Goal: Use online tool/utility: Utilize a website feature to perform a specific function

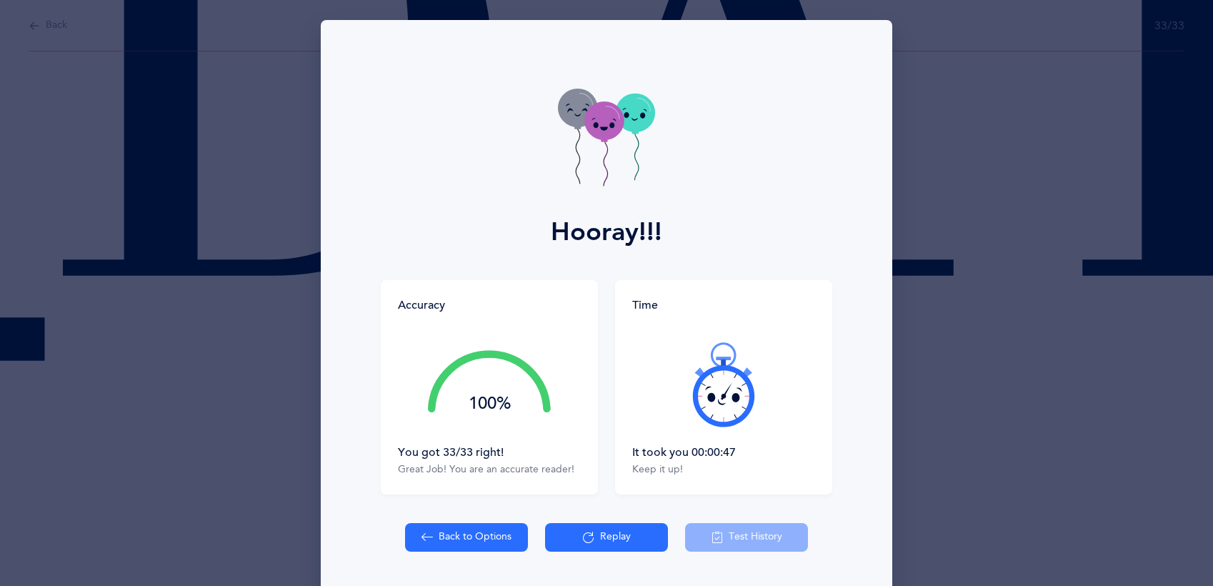
click at [455, 536] on button "Back to Options" at bounding box center [466, 537] width 123 height 29
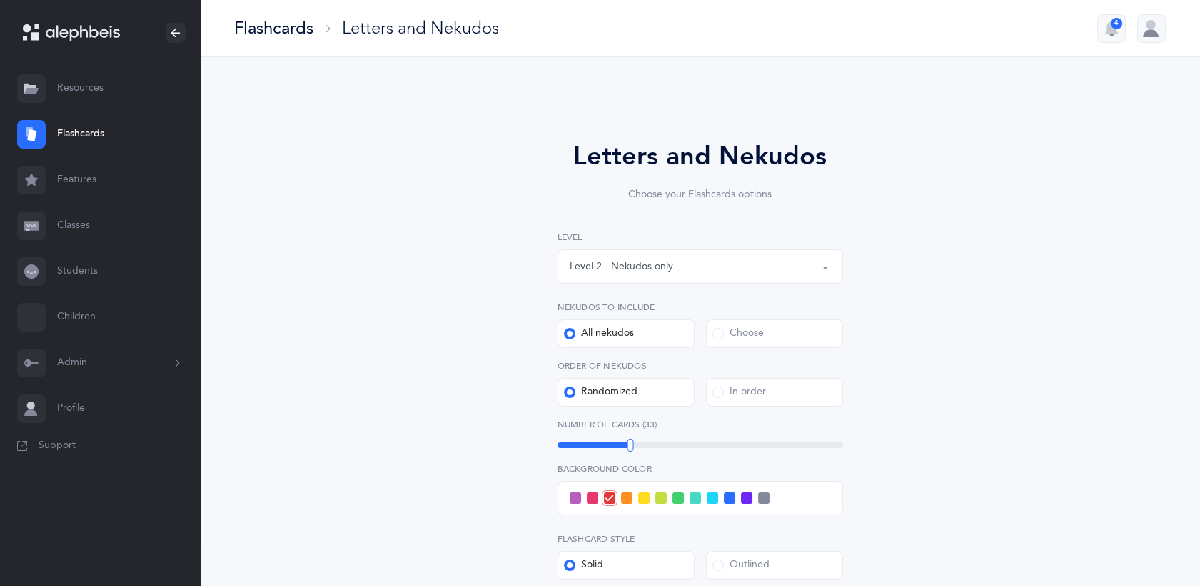
click at [826, 271] on button "Level 2 - Nekudos only" at bounding box center [701, 266] width 286 height 34
click at [720, 375] on link "Level 3 - Letters and [PERSON_NAME]" at bounding box center [700, 366] width 261 height 29
select select "3"
select select "27"
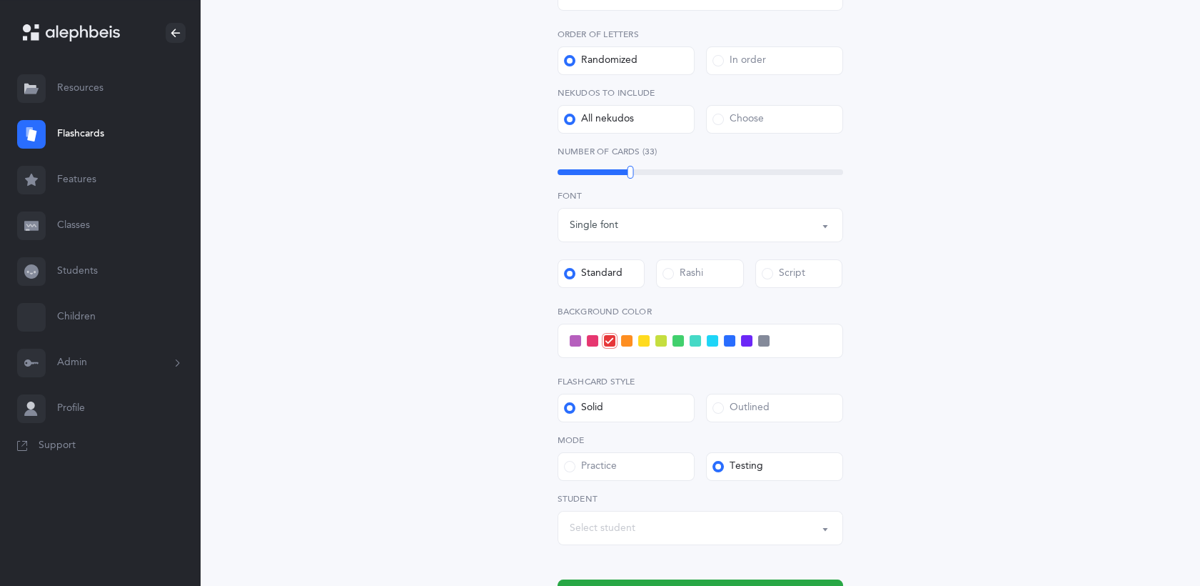
scroll to position [543, 0]
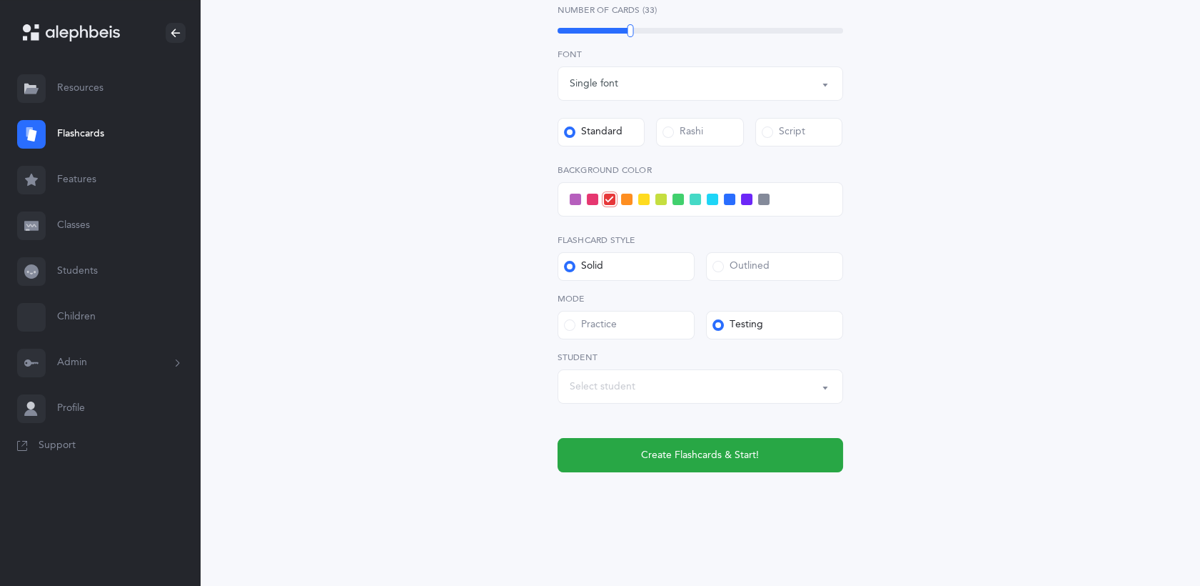
drag, startPoint x: 1166, startPoint y: 481, endPoint x: 1163, endPoint y: 491, distance: 10.4
click at [1163, 491] on div "Letters and Nekudos Choose your Flashcards options Level 1 - Letters only Level…" at bounding box center [700, 50] width 1001 height 1072
click at [576, 202] on span at bounding box center [575, 199] width 11 height 11
click at [0, 0] on input "checkbox" at bounding box center [0, 0] width 0 height 0
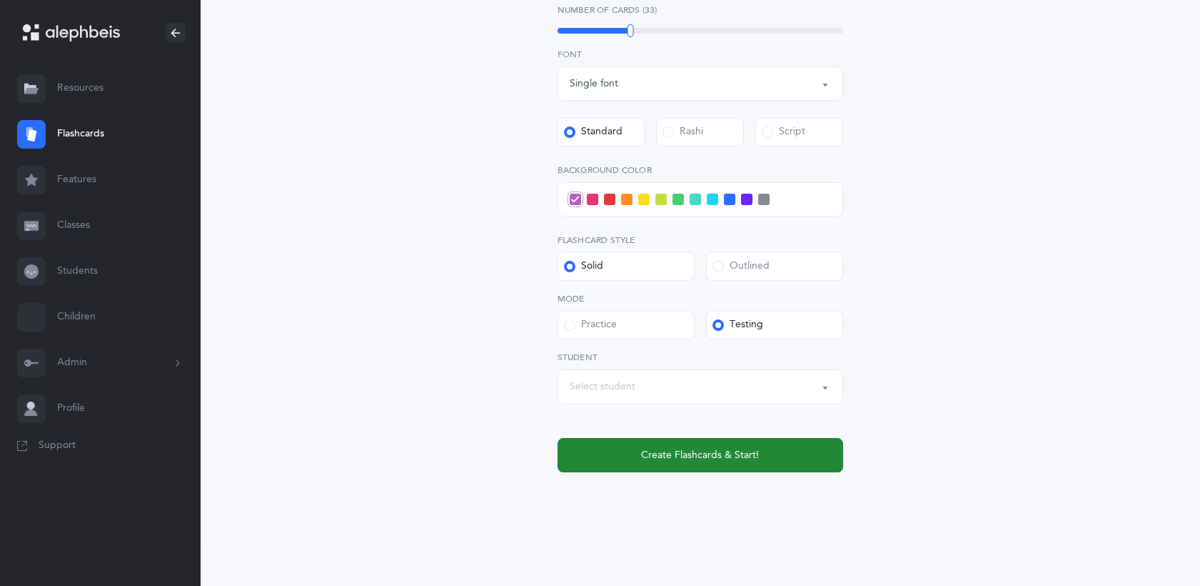
click at [703, 461] on span "Create Flashcards & Start!" at bounding box center [700, 455] width 118 height 15
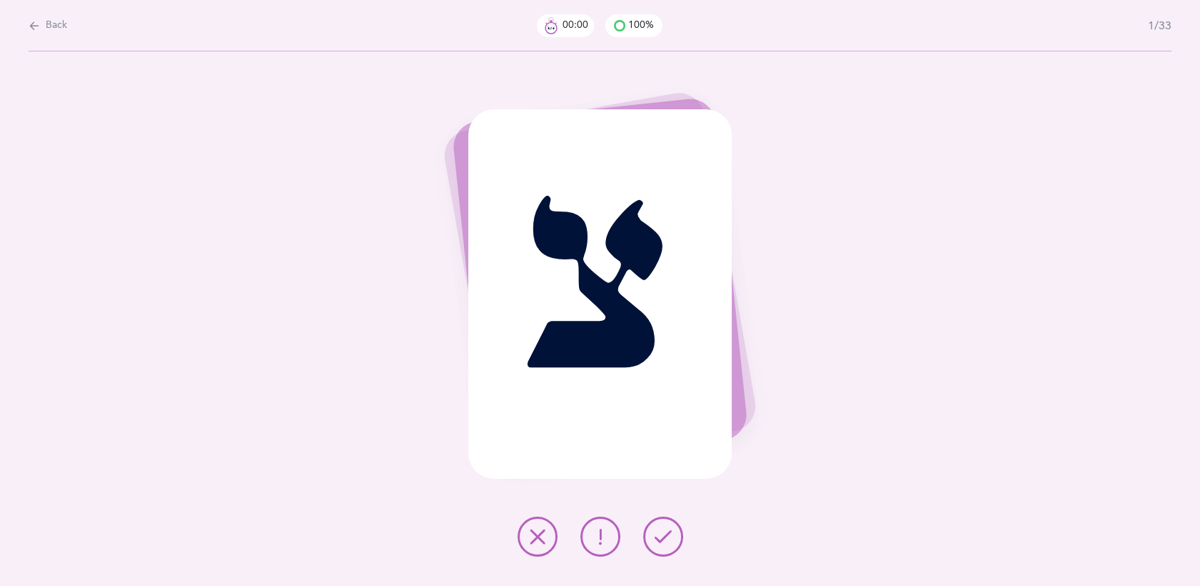
scroll to position [0, 0]
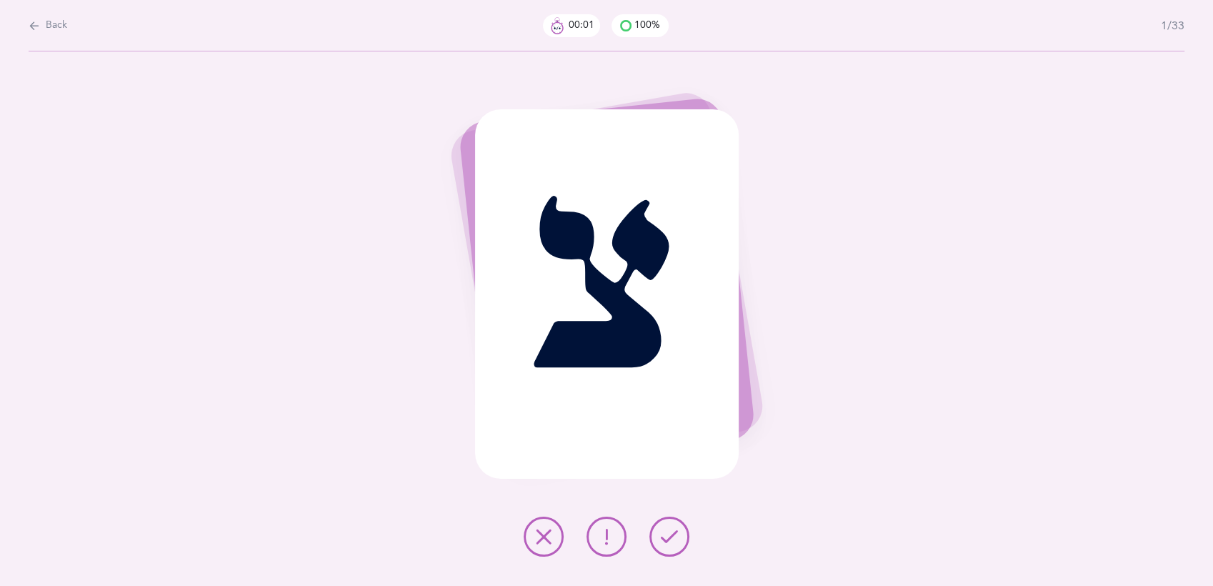
click at [674, 535] on icon at bounding box center [669, 536] width 17 height 17
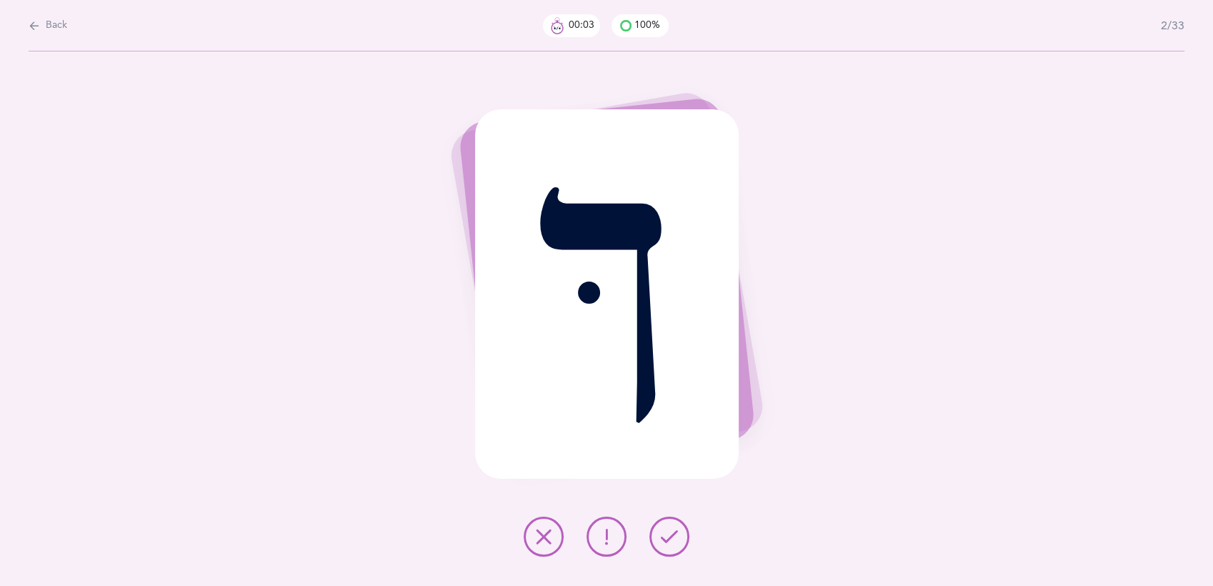
click at [674, 535] on icon at bounding box center [669, 536] width 17 height 17
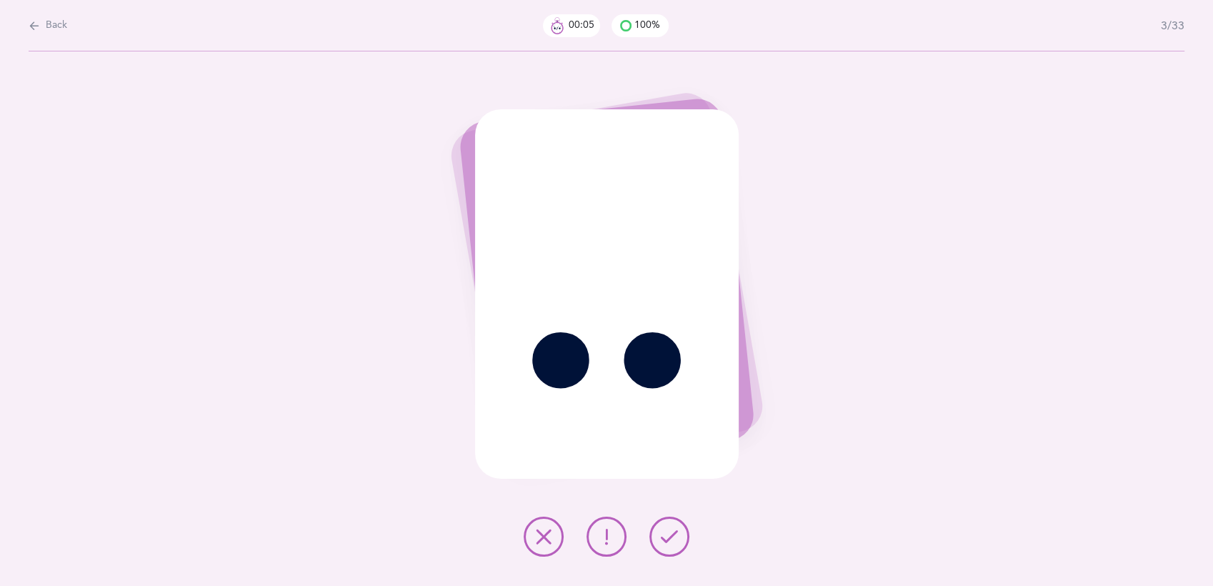
click at [674, 535] on icon at bounding box center [669, 536] width 17 height 17
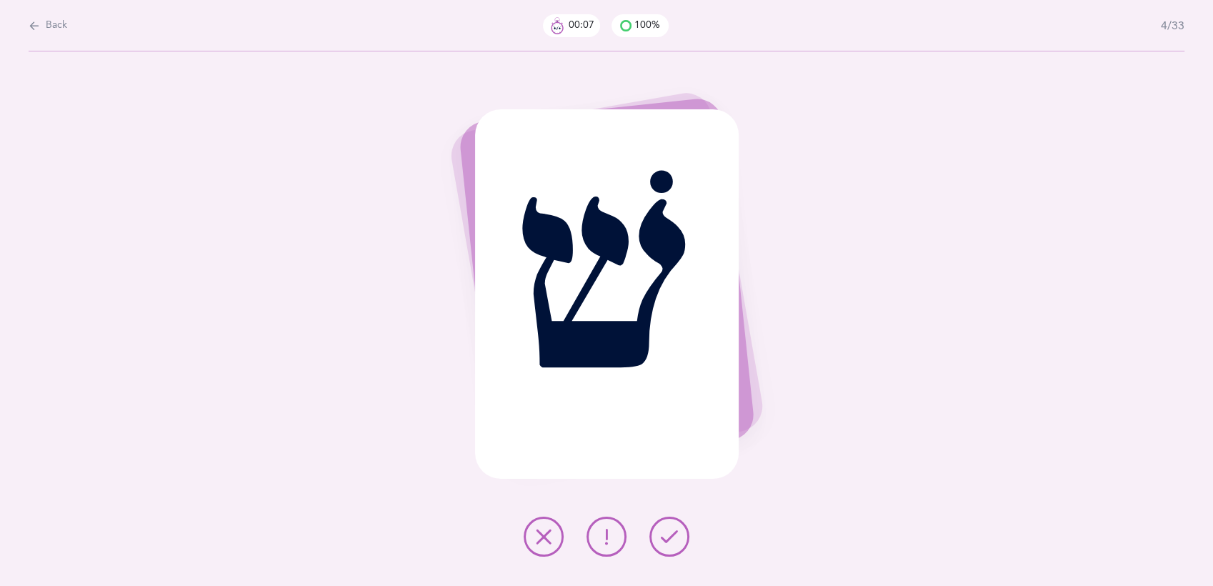
click at [674, 535] on icon at bounding box center [669, 536] width 17 height 17
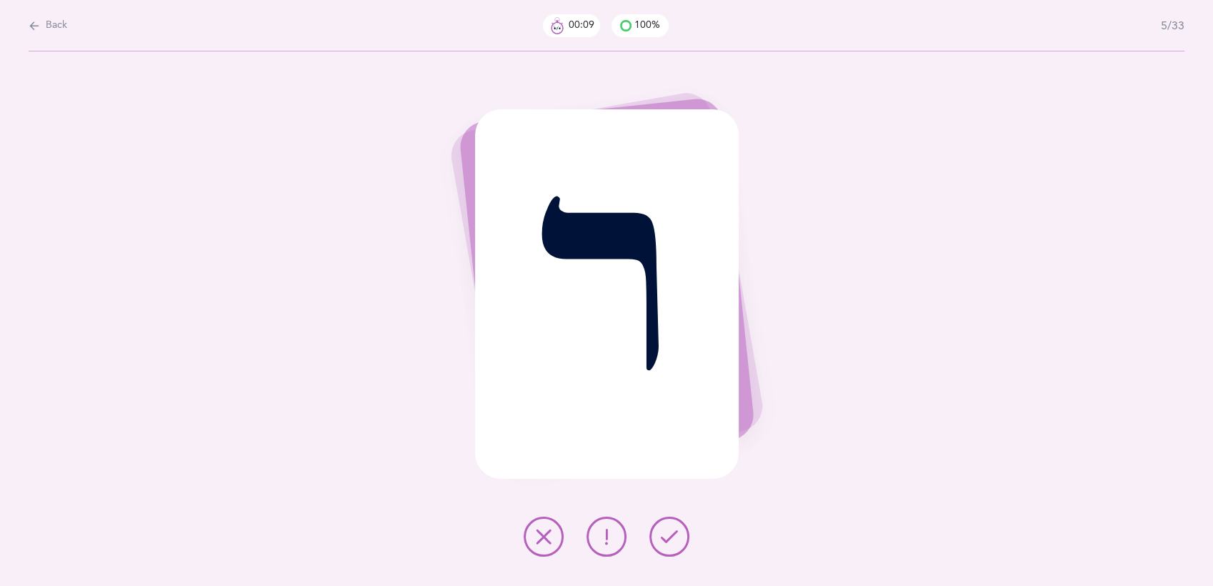
click at [674, 535] on icon at bounding box center [669, 536] width 17 height 17
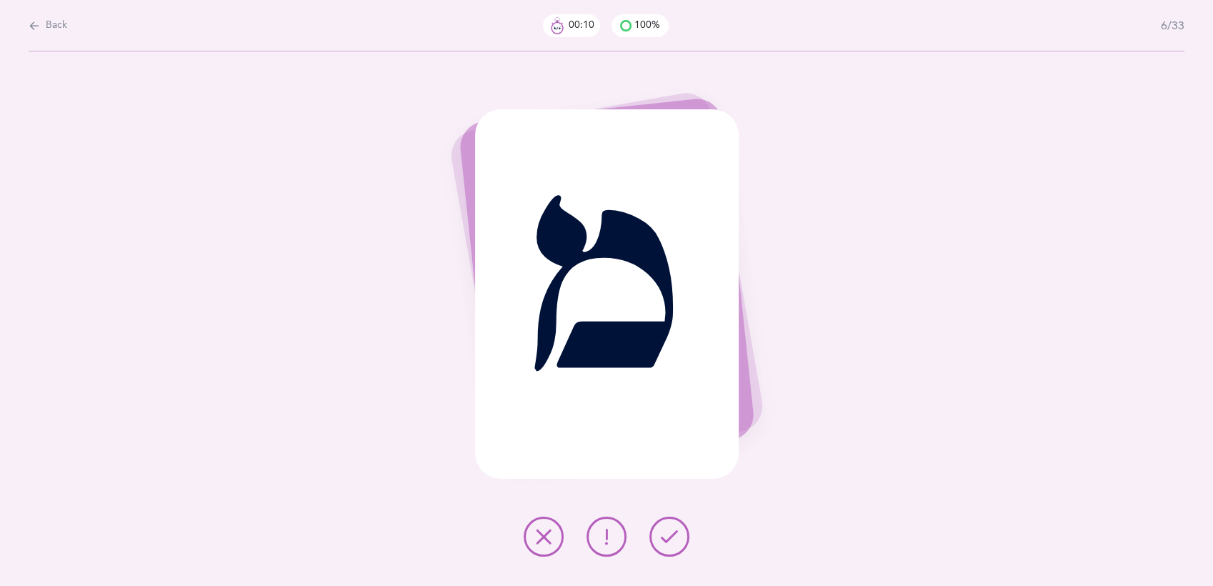
click at [674, 535] on icon at bounding box center [669, 536] width 17 height 17
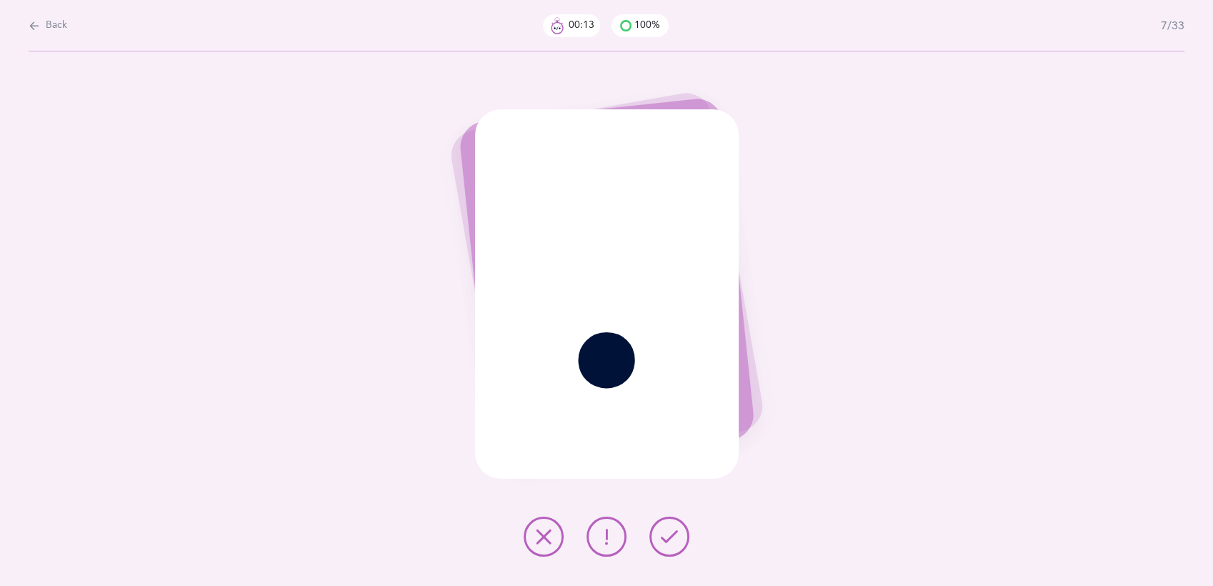
click at [674, 535] on icon at bounding box center [669, 536] width 17 height 17
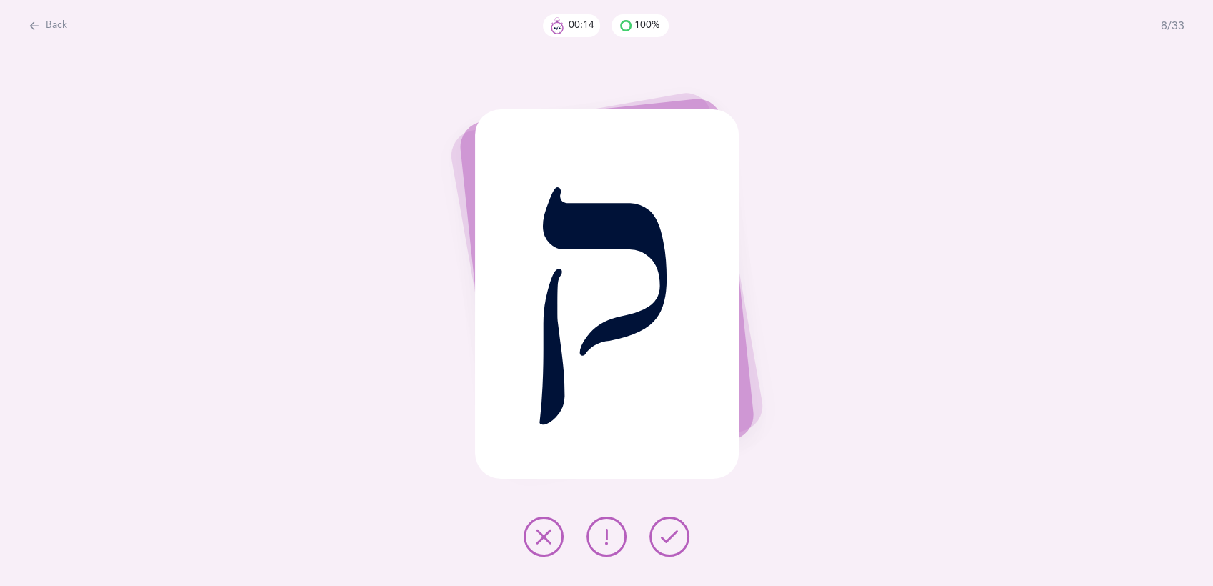
click at [674, 535] on icon at bounding box center [669, 536] width 17 height 17
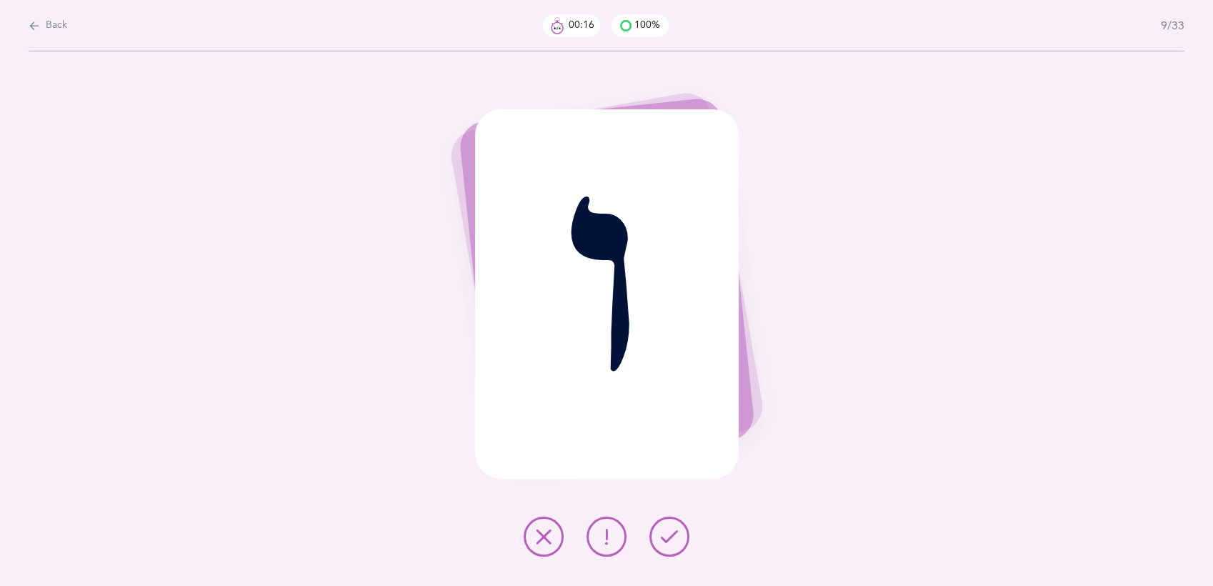
click at [674, 535] on icon at bounding box center [669, 536] width 17 height 17
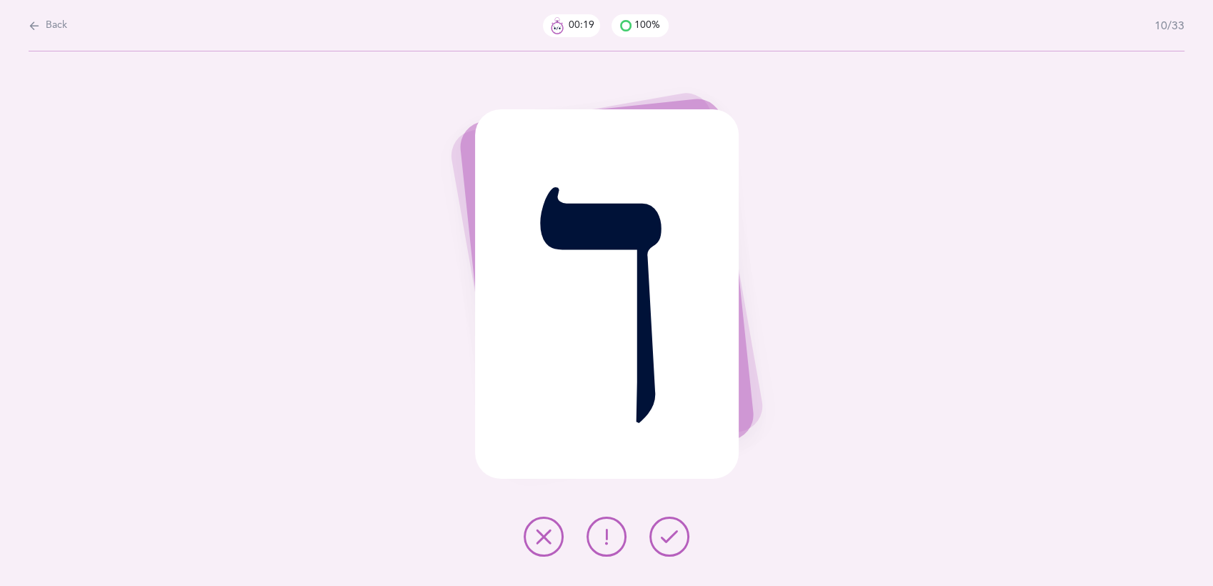
click at [674, 535] on icon at bounding box center [669, 536] width 17 height 17
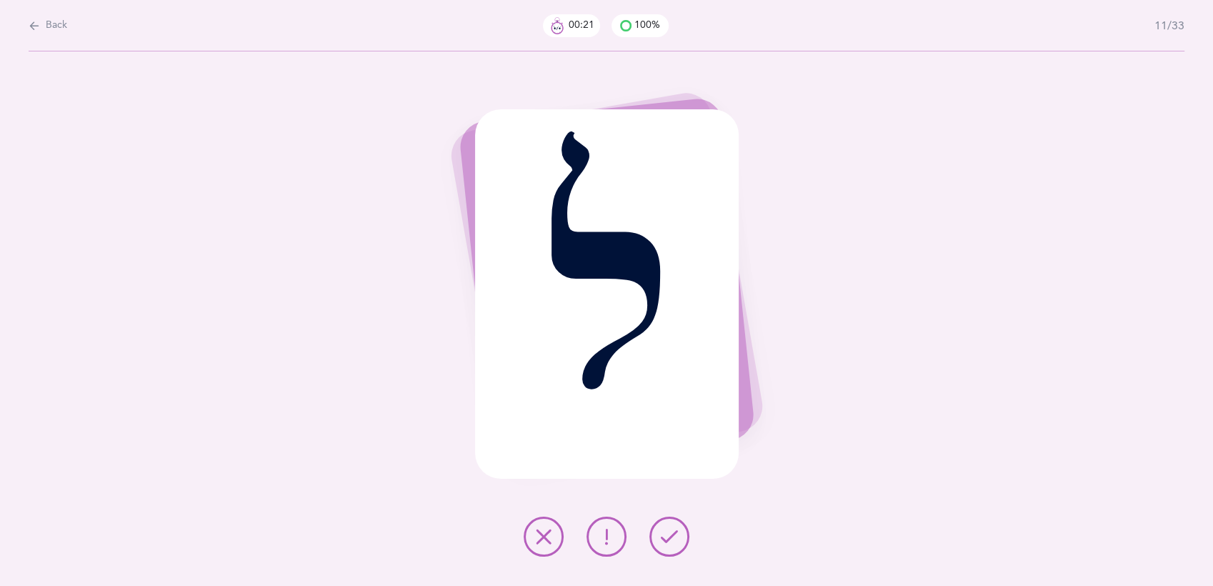
click at [674, 535] on icon at bounding box center [669, 536] width 17 height 17
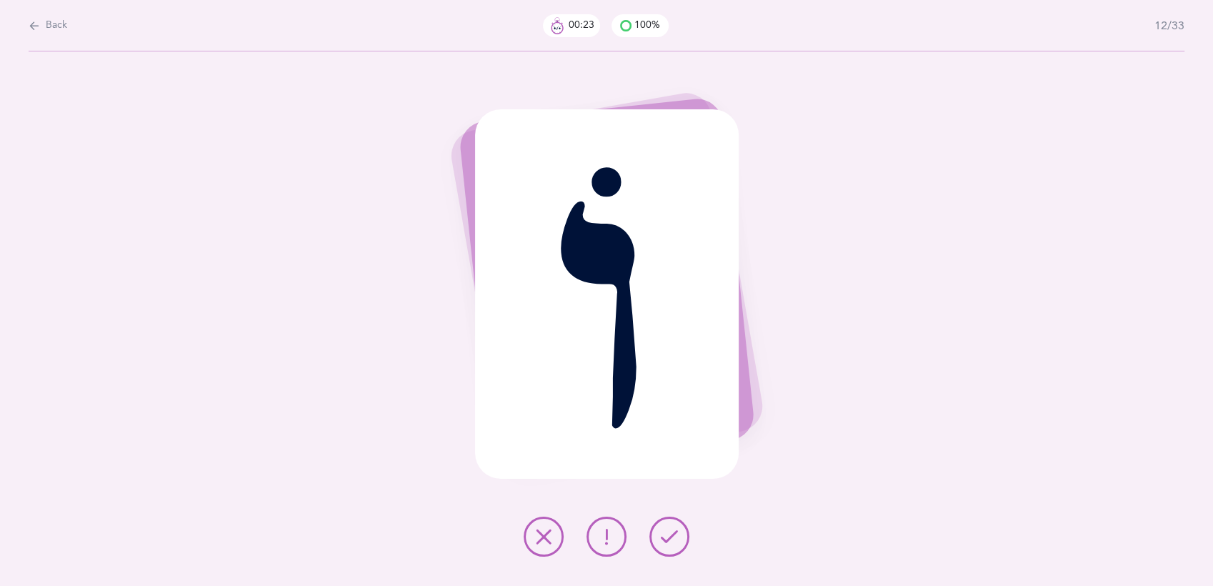
click at [674, 535] on icon at bounding box center [669, 536] width 17 height 17
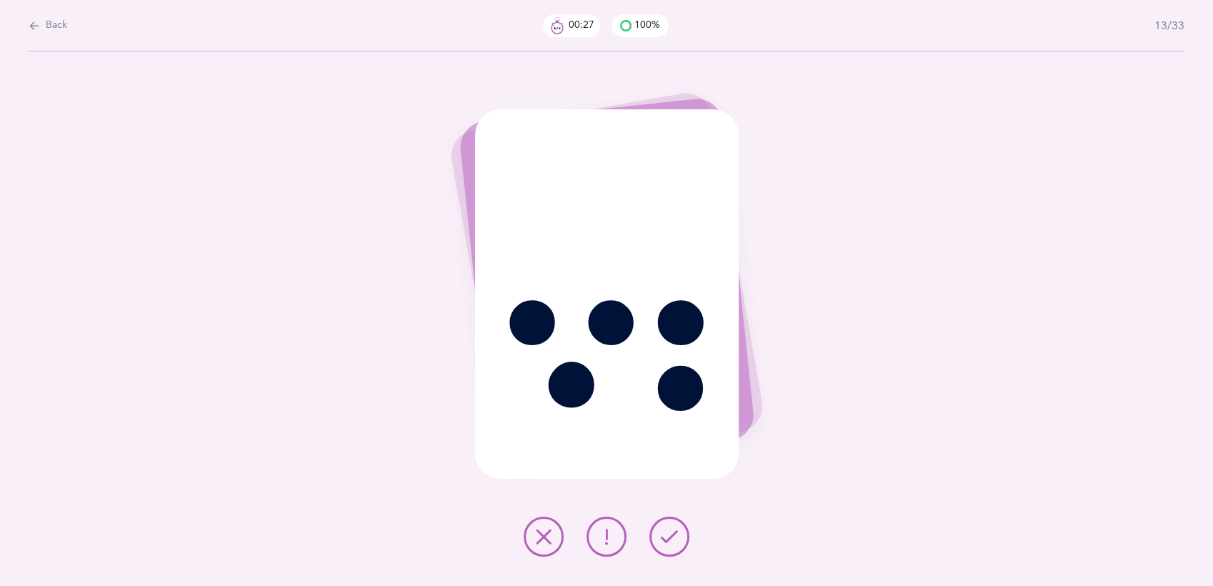
click at [674, 535] on icon at bounding box center [669, 536] width 17 height 17
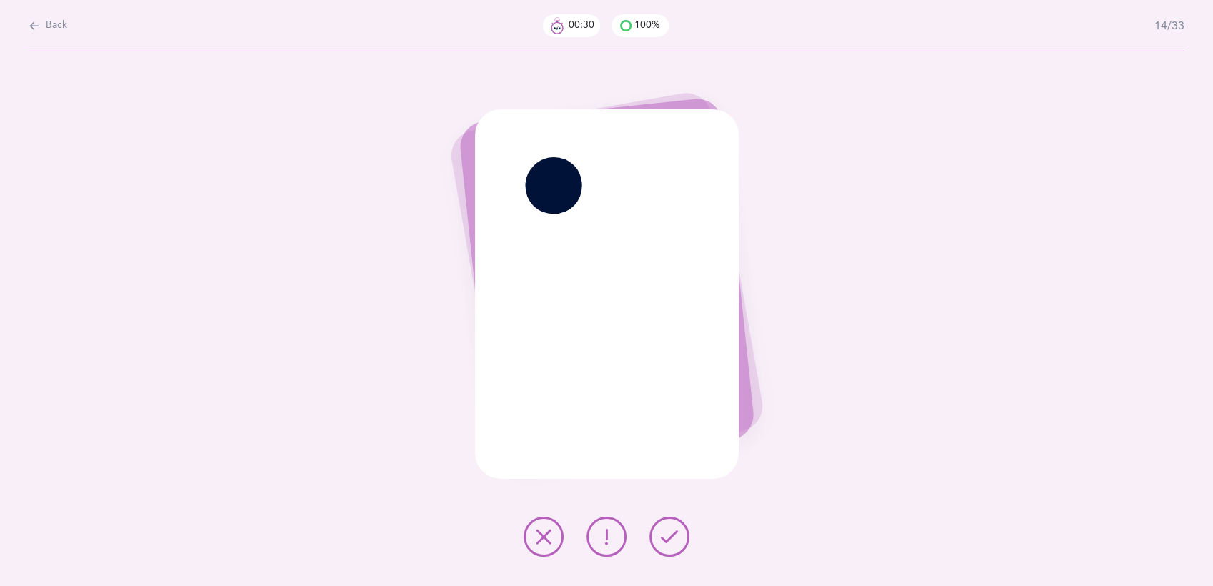
click at [674, 535] on icon at bounding box center [669, 536] width 17 height 17
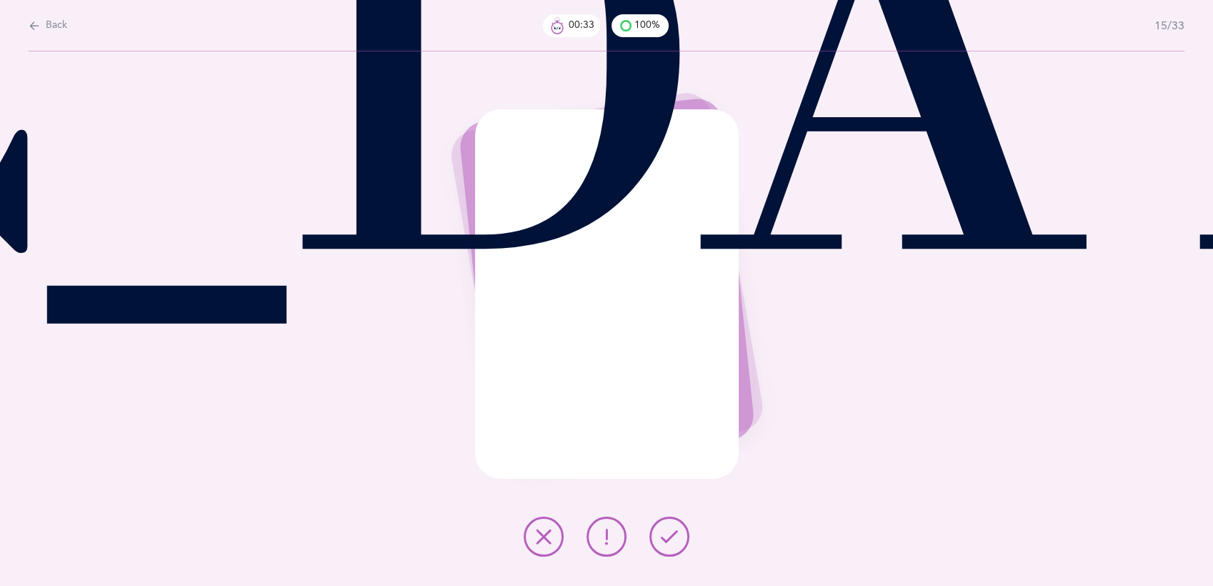
click at [674, 535] on icon at bounding box center [669, 536] width 17 height 17
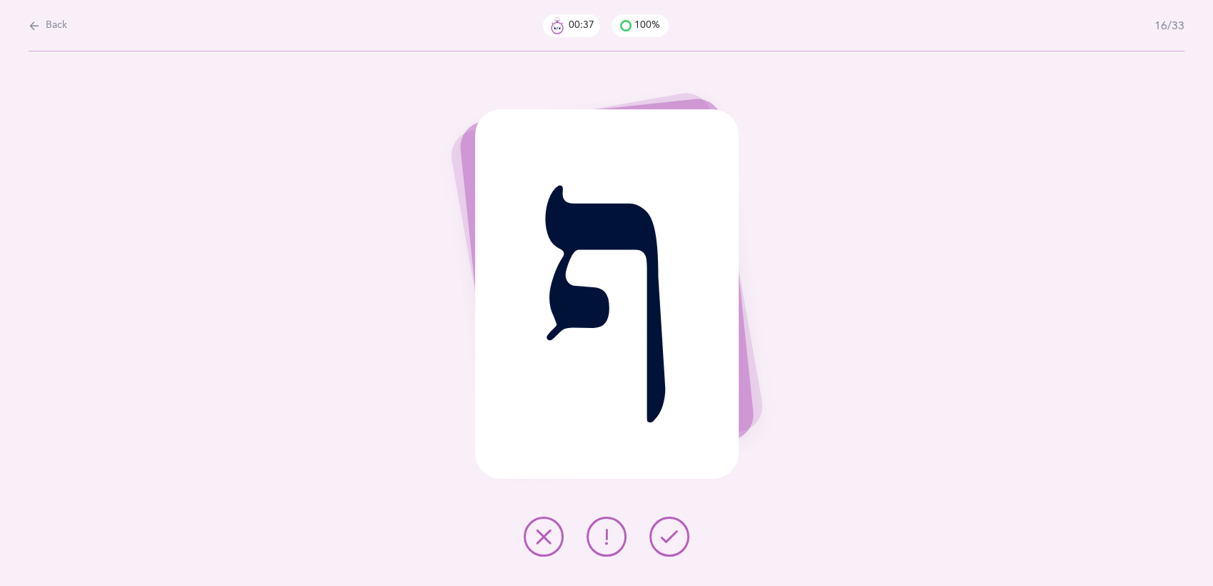
click at [674, 535] on icon at bounding box center [669, 536] width 17 height 17
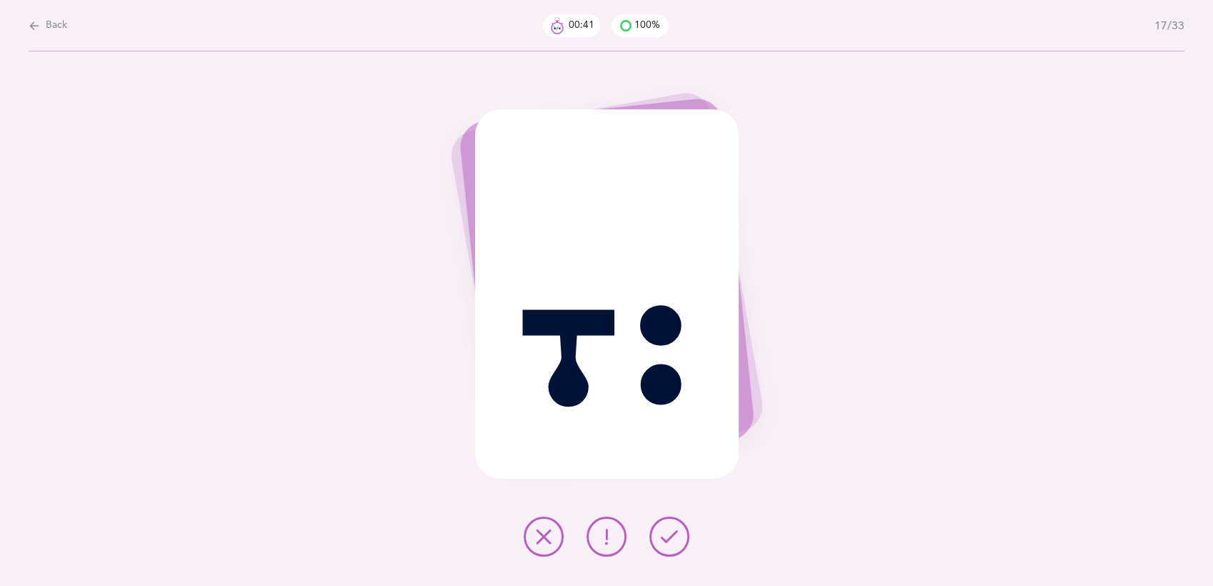
click at [674, 535] on icon at bounding box center [669, 536] width 17 height 17
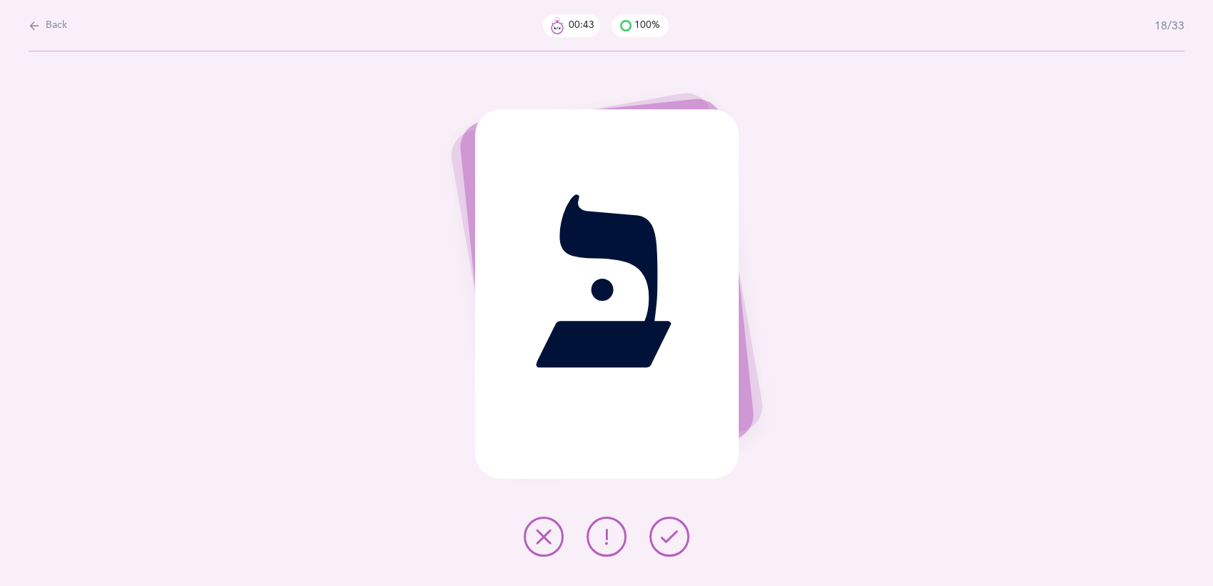
click at [674, 535] on icon at bounding box center [669, 536] width 17 height 17
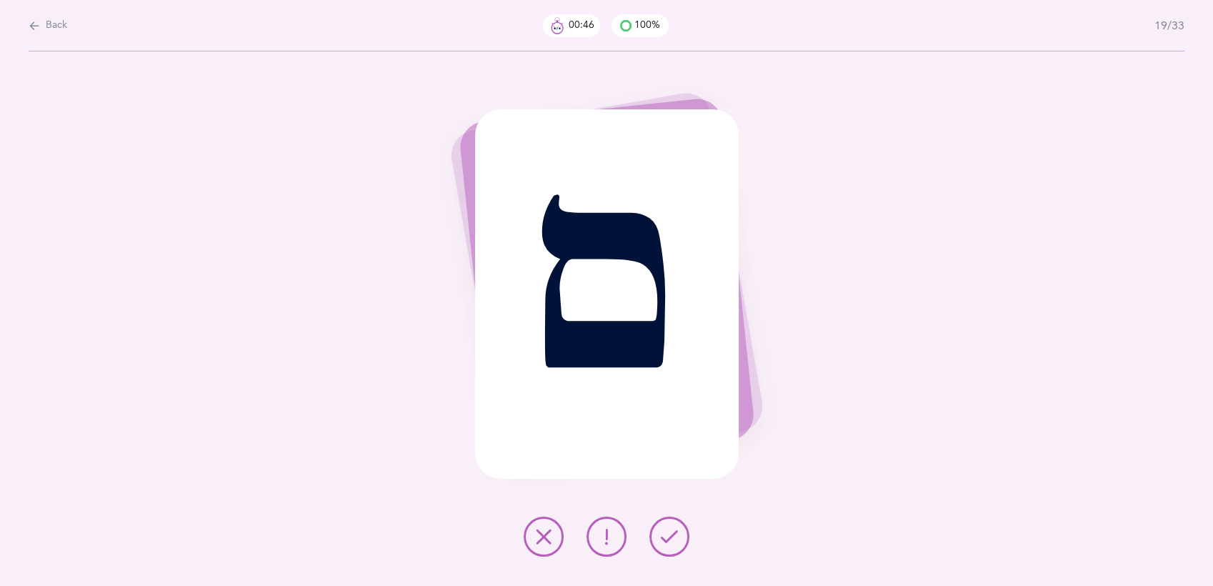
click at [674, 535] on icon at bounding box center [669, 536] width 17 height 17
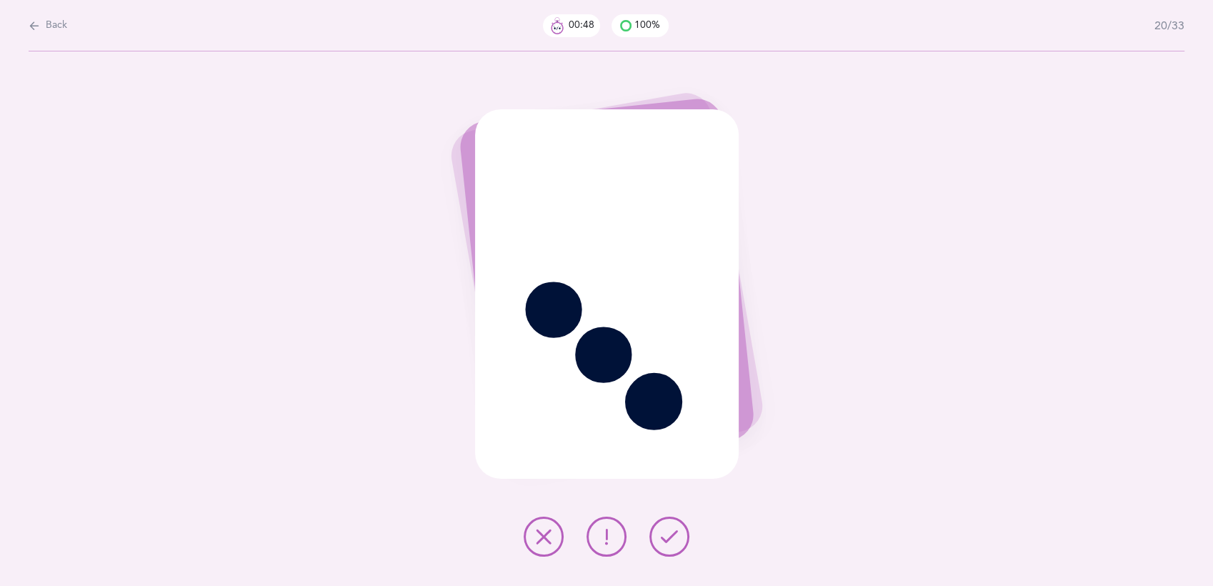
click at [674, 535] on icon at bounding box center [669, 536] width 17 height 17
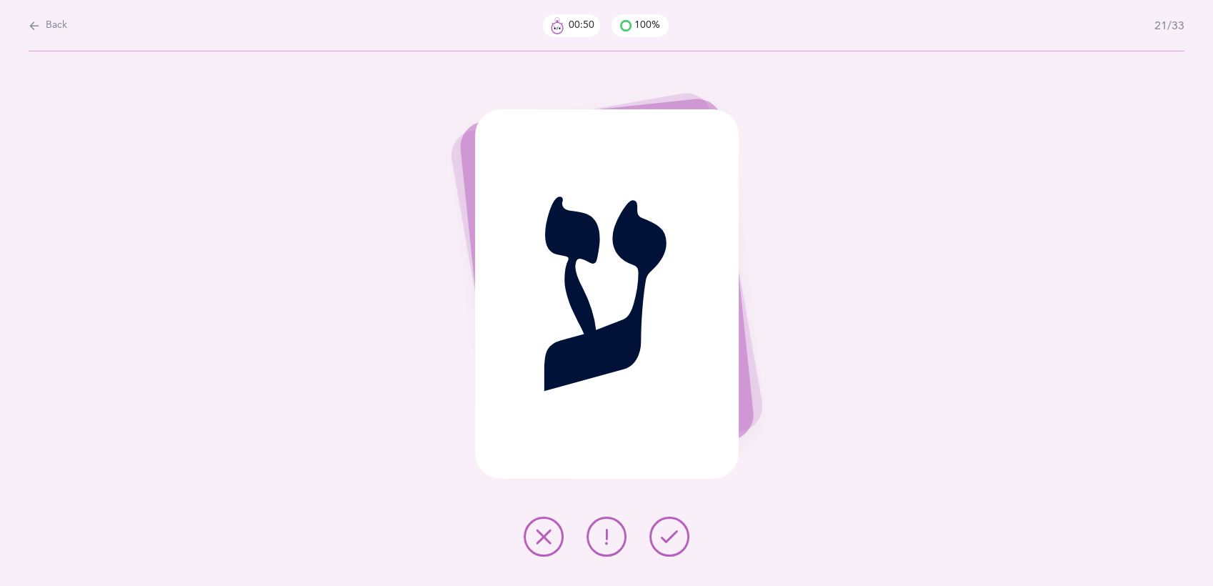
click at [674, 535] on icon at bounding box center [669, 536] width 17 height 17
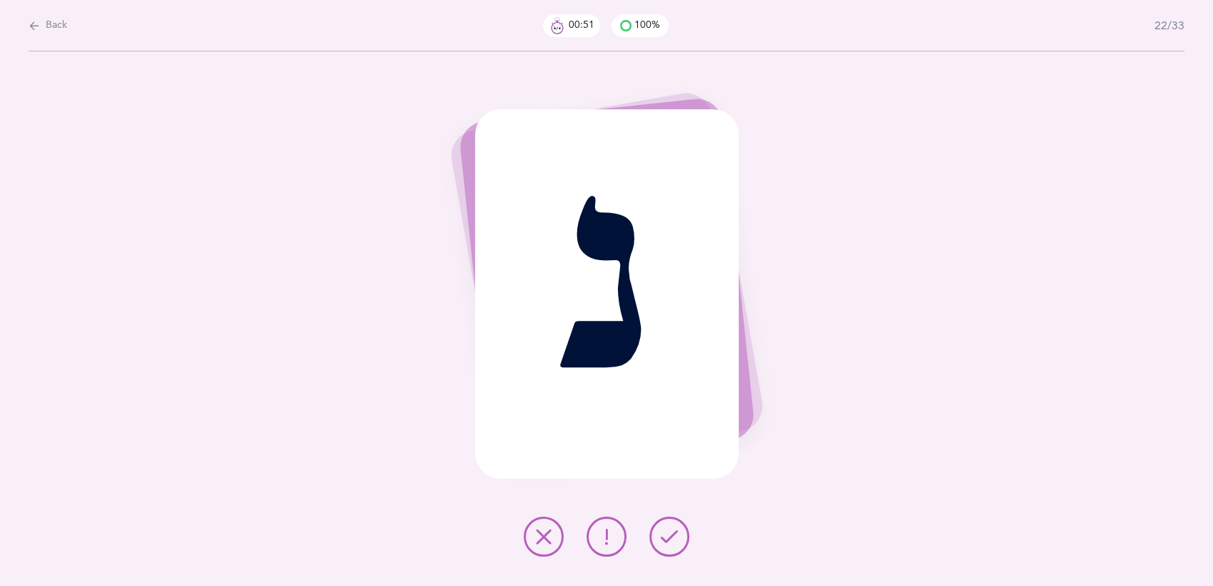
click at [674, 535] on icon at bounding box center [669, 536] width 17 height 17
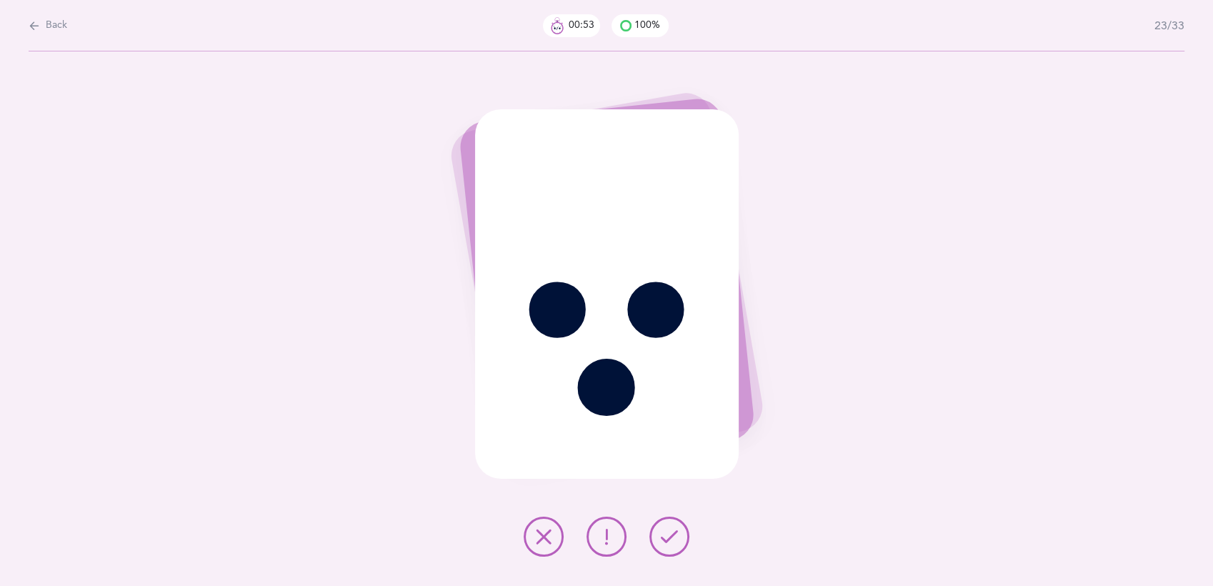
click at [674, 535] on icon at bounding box center [669, 536] width 17 height 17
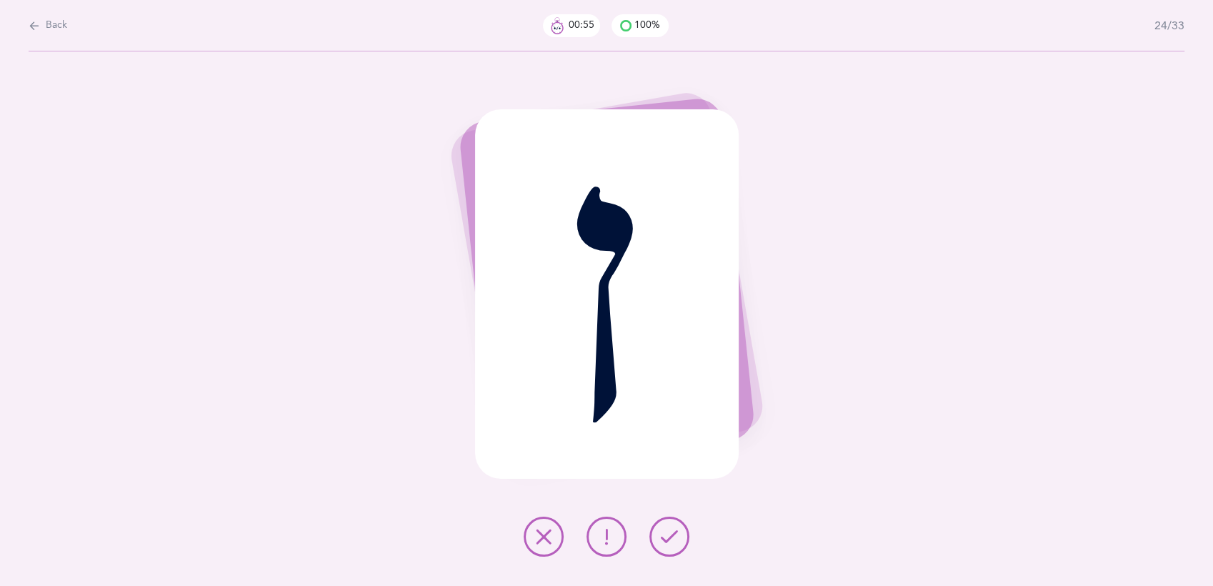
click at [674, 535] on icon at bounding box center [669, 536] width 17 height 17
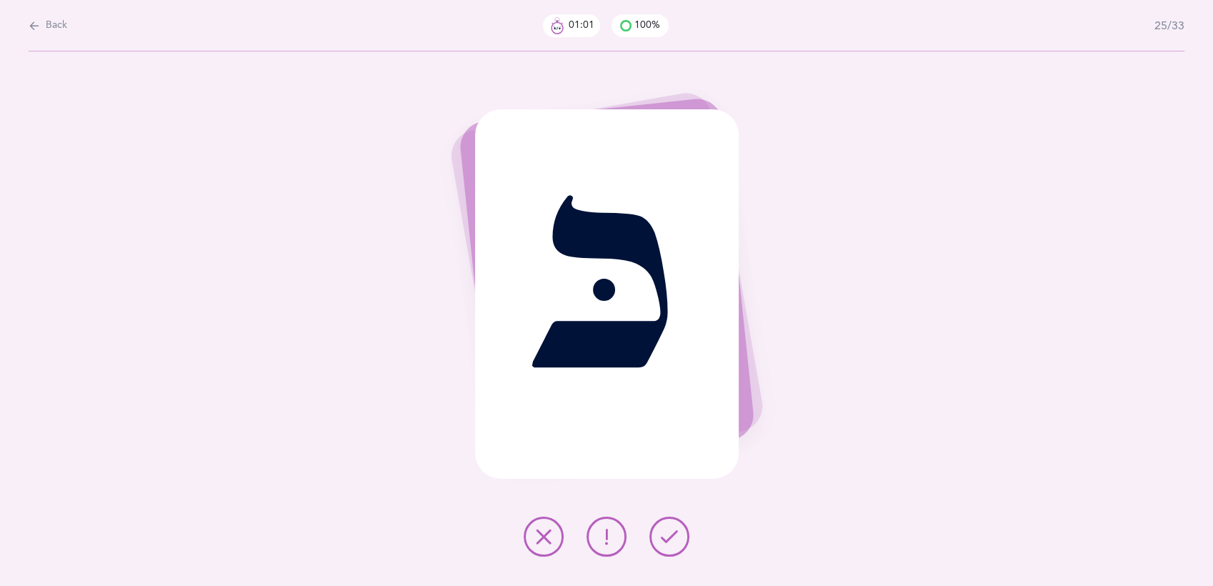
click at [674, 535] on icon at bounding box center [669, 536] width 17 height 17
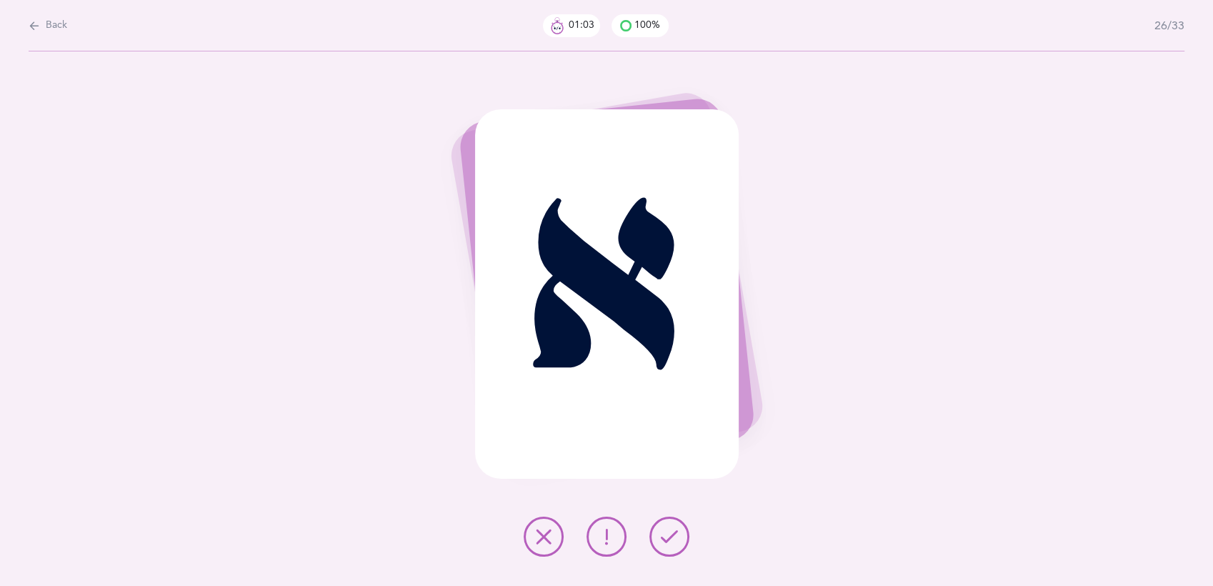
click at [674, 535] on icon at bounding box center [669, 536] width 17 height 17
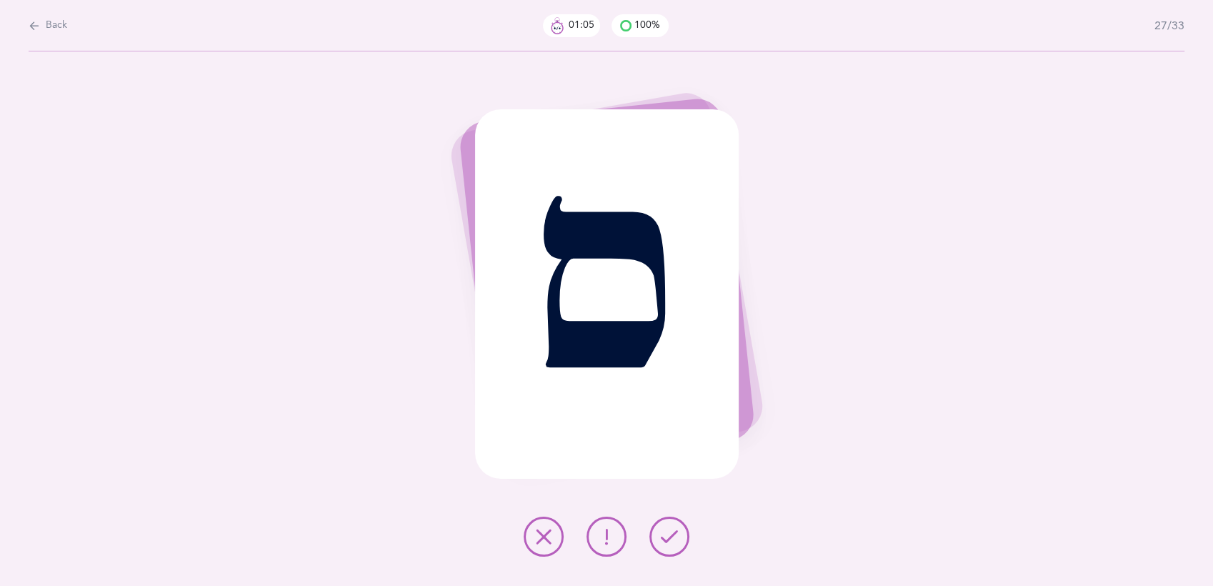
click at [674, 535] on icon at bounding box center [669, 536] width 17 height 17
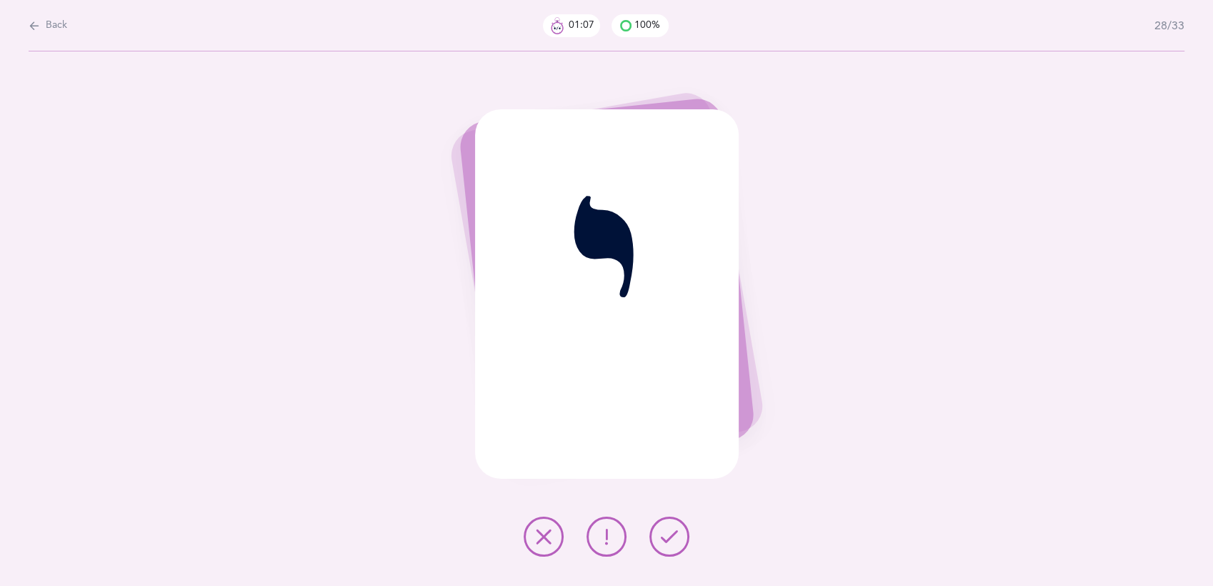
click at [674, 535] on icon at bounding box center [669, 536] width 17 height 17
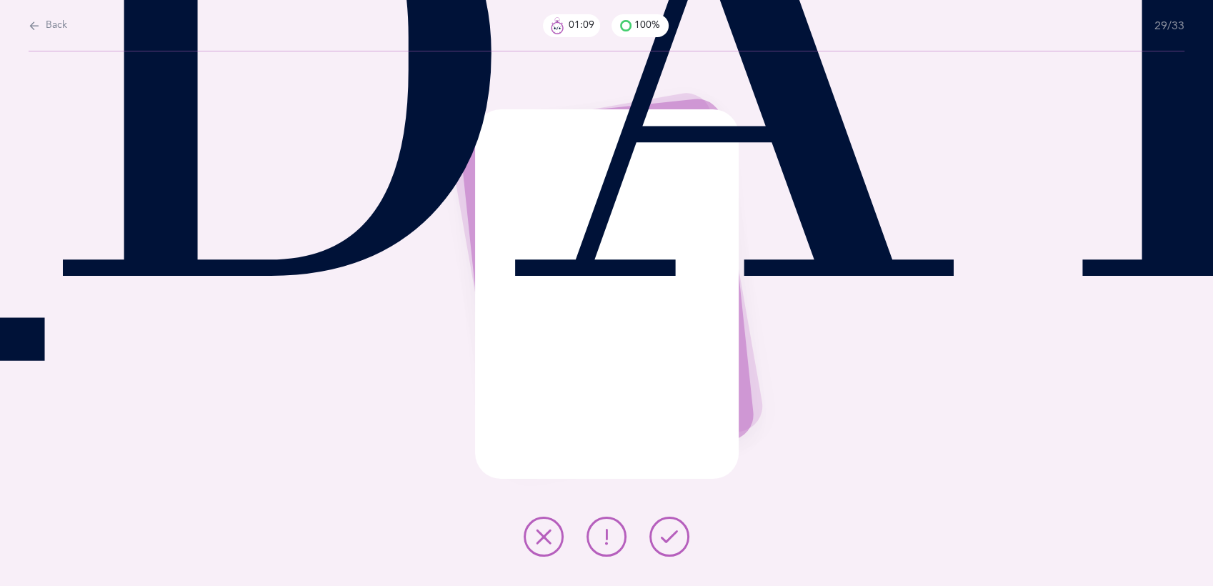
click at [674, 535] on icon at bounding box center [669, 536] width 17 height 17
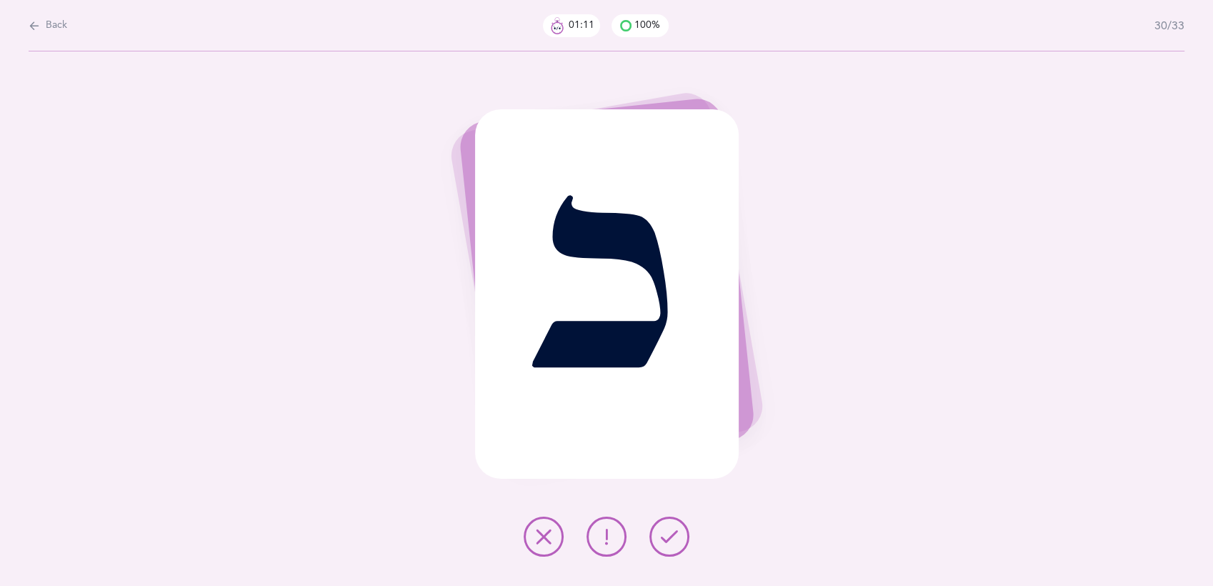
click at [674, 535] on icon at bounding box center [669, 536] width 17 height 17
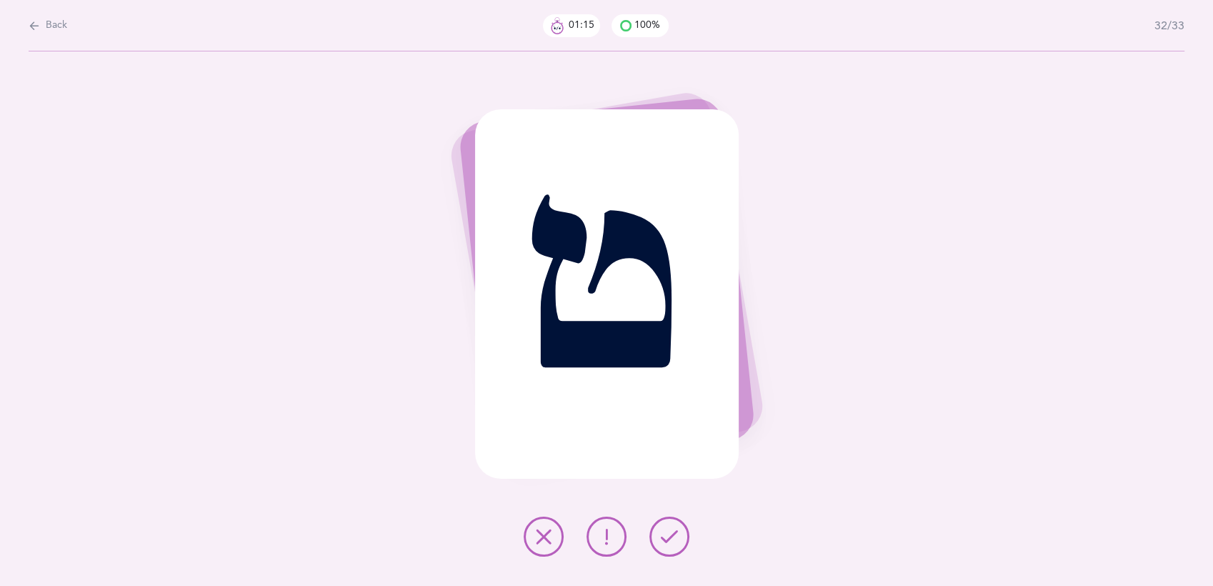
click at [674, 535] on icon at bounding box center [669, 536] width 17 height 17
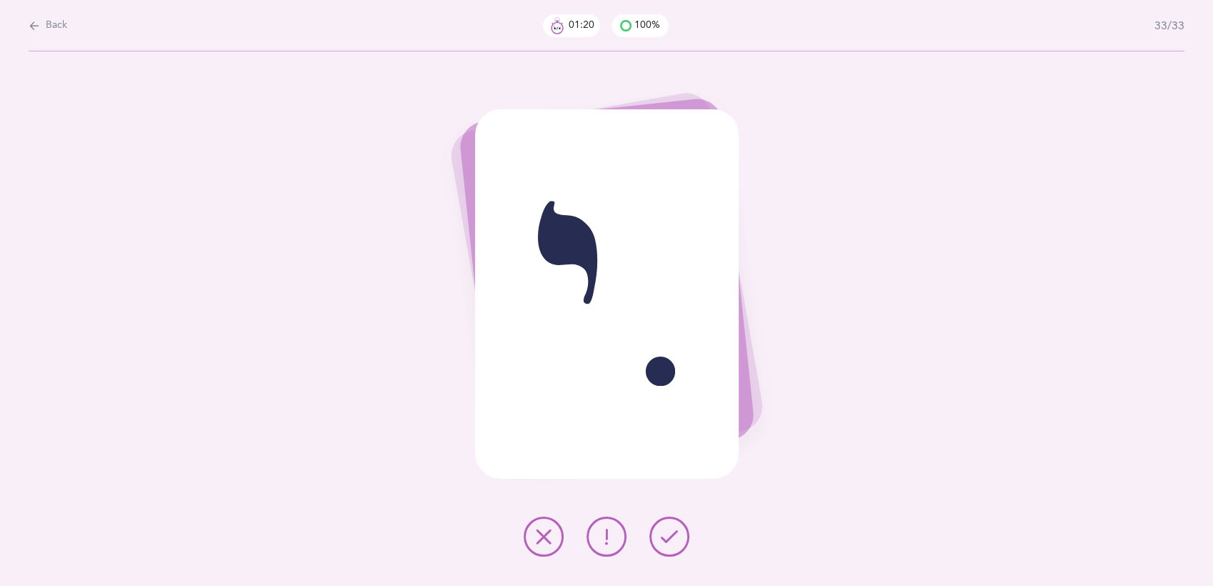
click at [674, 535] on icon at bounding box center [669, 536] width 17 height 17
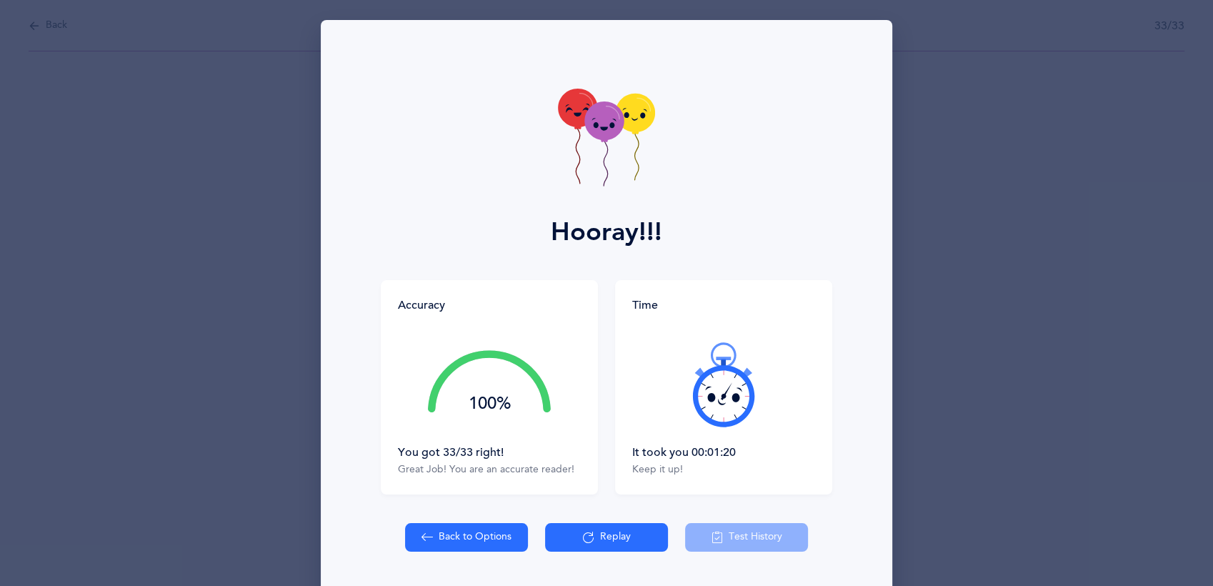
click at [429, 538] on button "Back to Options" at bounding box center [466, 537] width 123 height 29
select select "3"
select select "27"
select select "single"
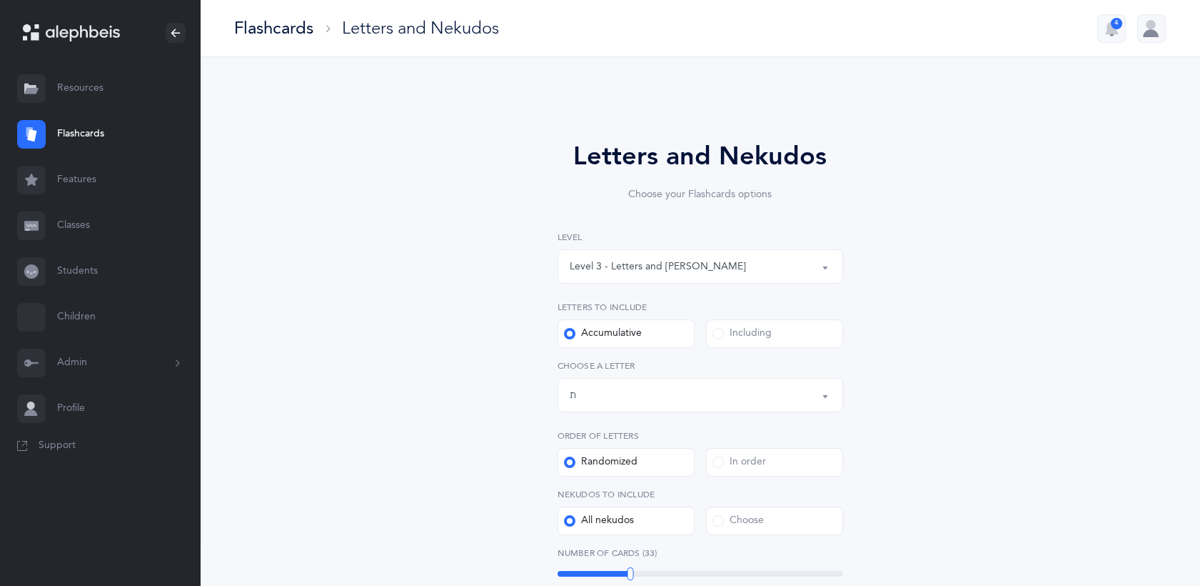
click at [824, 265] on button "Level 3 - Letters and [PERSON_NAME]" at bounding box center [701, 266] width 286 height 34
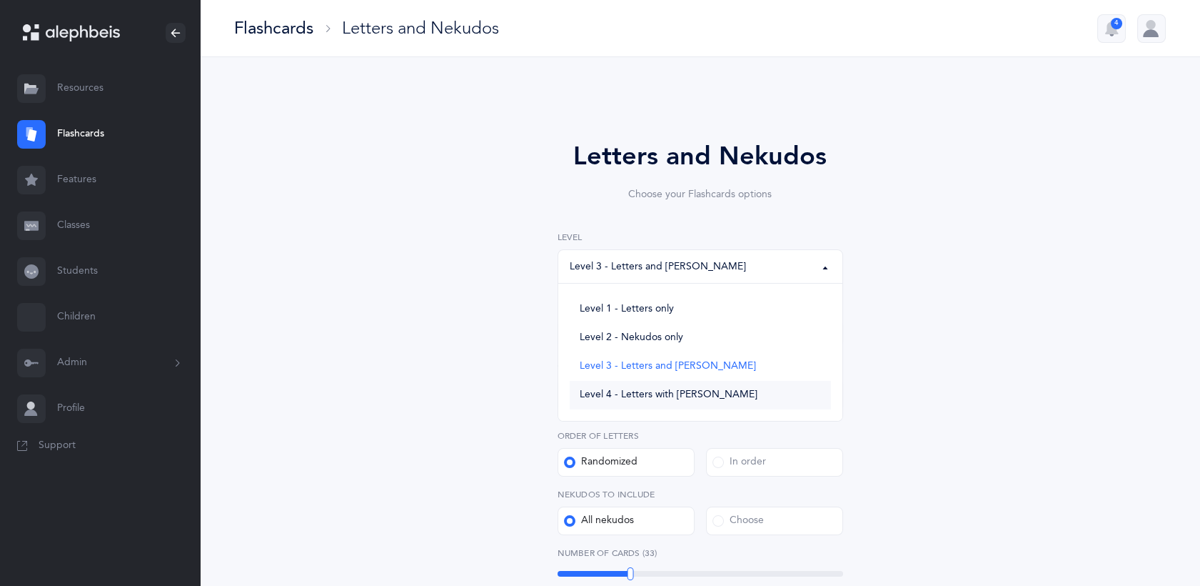
click at [716, 391] on link "Level 4 - Letters with [PERSON_NAME]" at bounding box center [700, 395] width 261 height 29
select select "4"
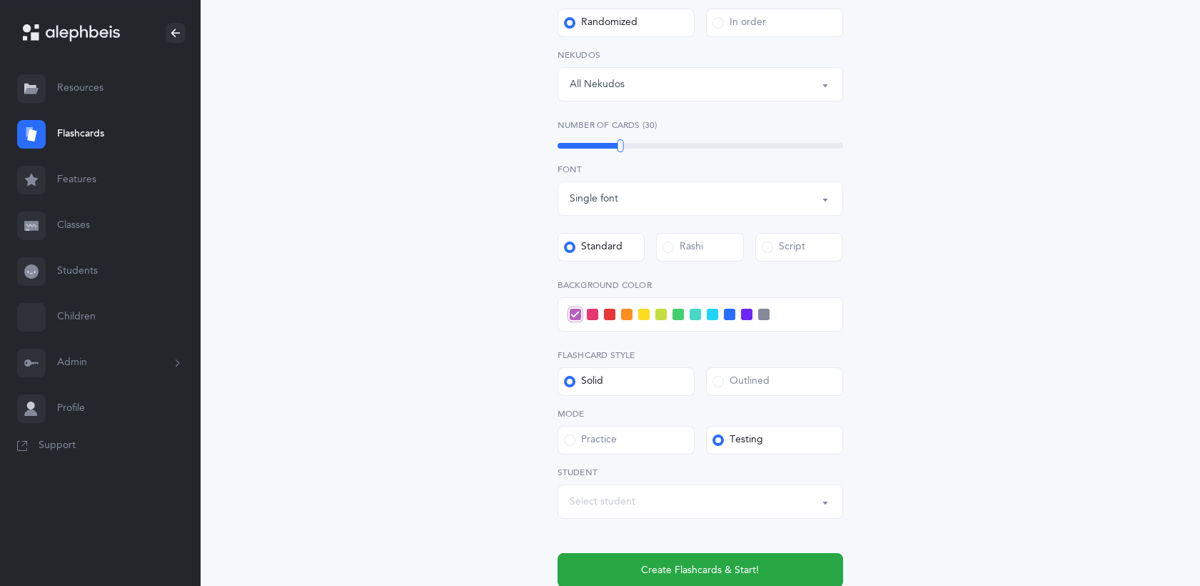
scroll to position [446, 0]
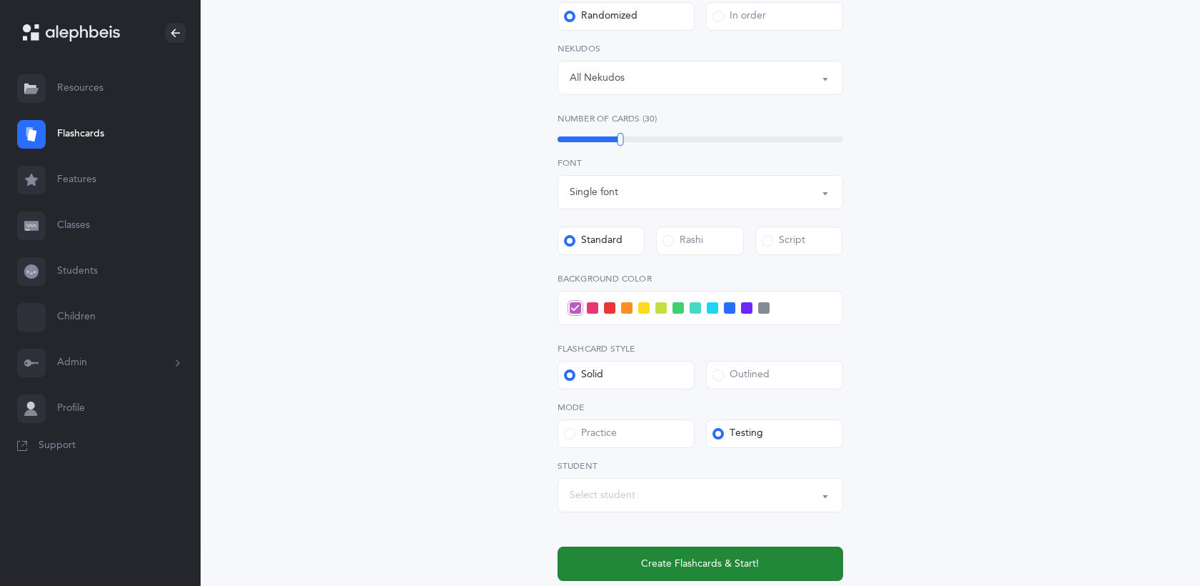
click at [677, 567] on span "Create Flashcards & Start!" at bounding box center [700, 563] width 118 height 15
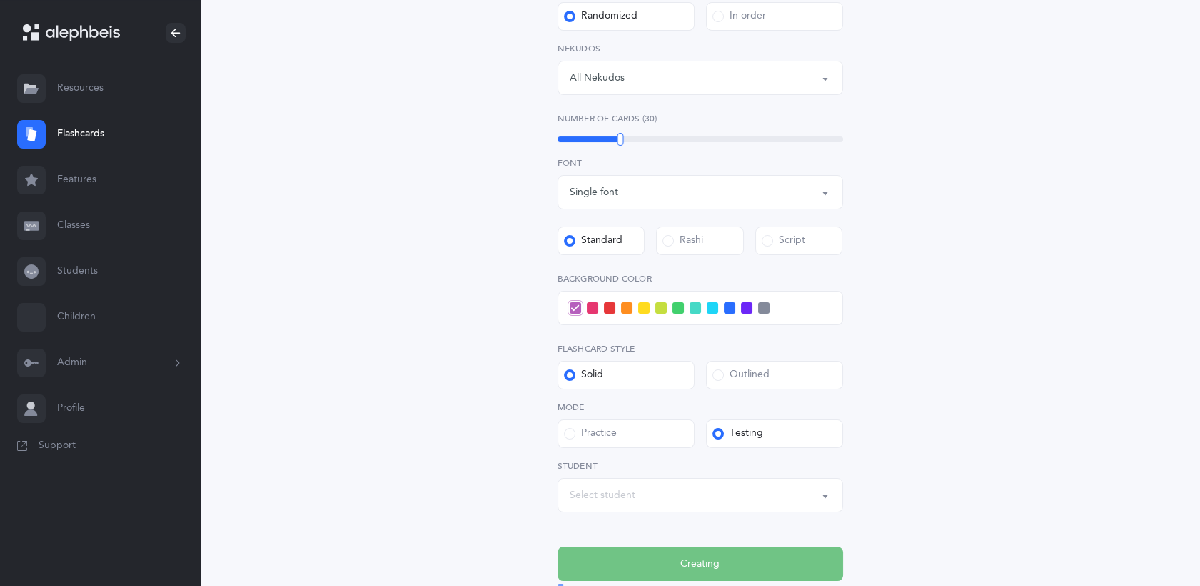
scroll to position [0, 0]
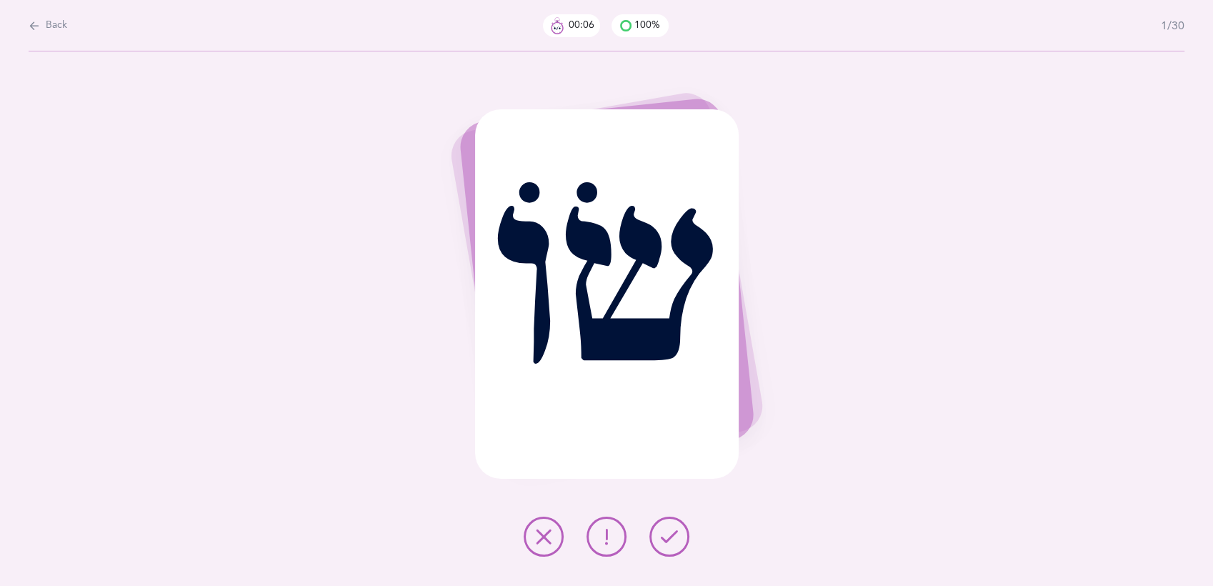
click at [665, 543] on icon at bounding box center [669, 536] width 17 height 17
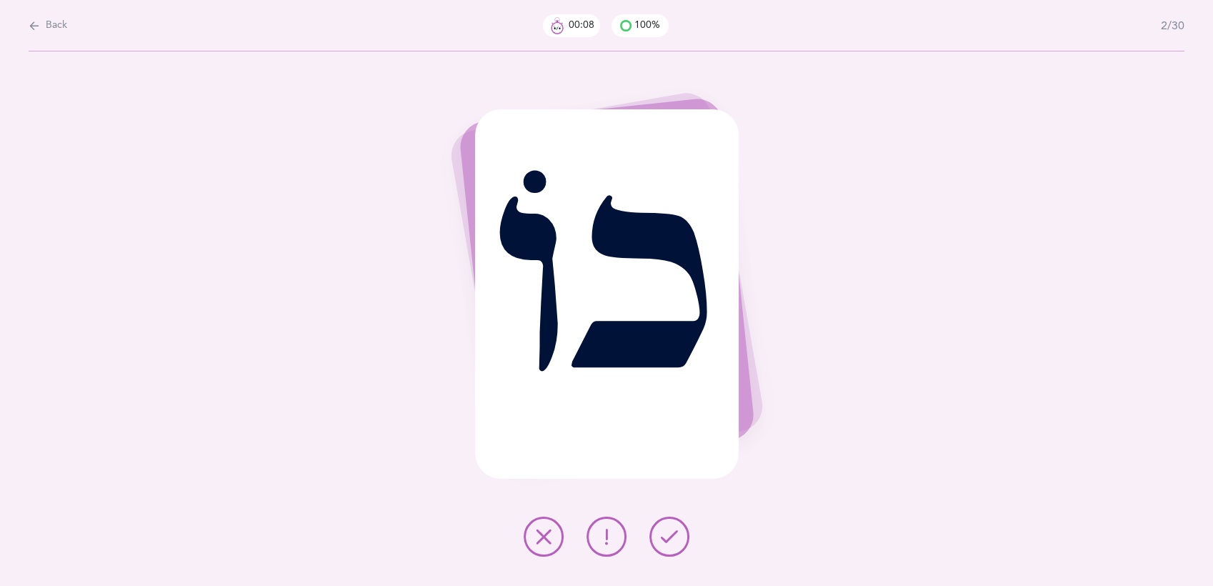
click at [665, 543] on icon at bounding box center [669, 536] width 17 height 17
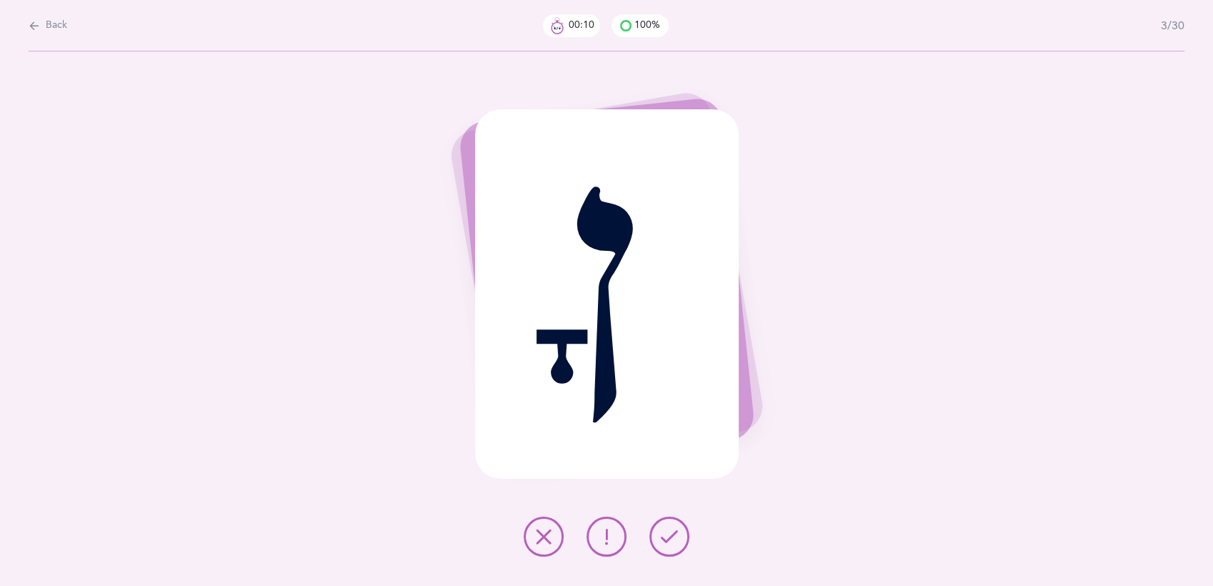
click at [665, 543] on icon at bounding box center [669, 536] width 17 height 17
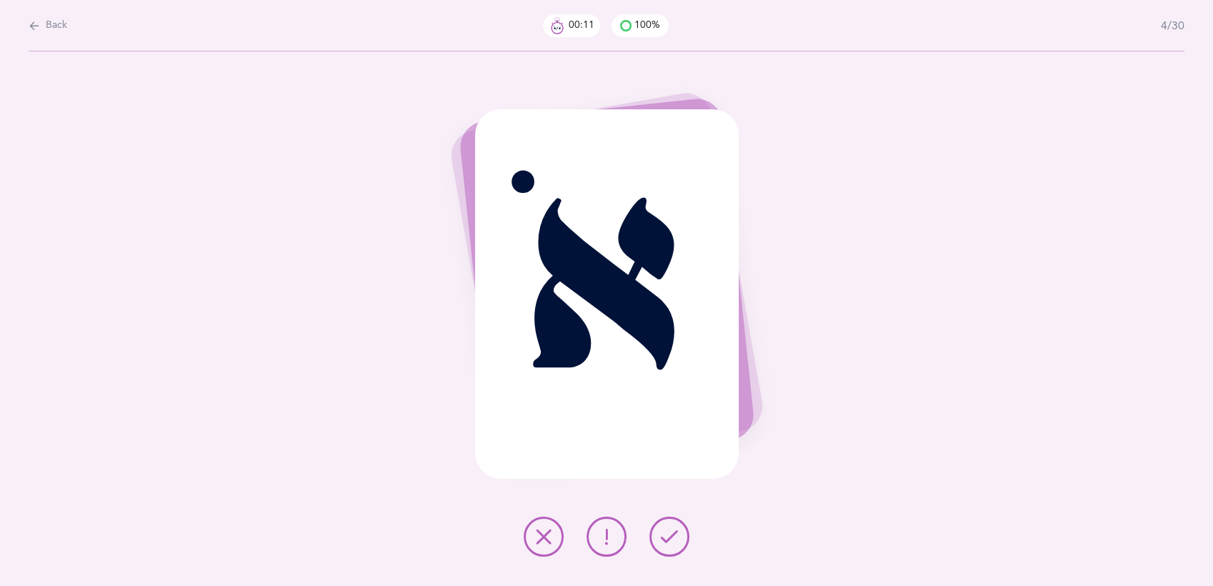
click at [665, 543] on icon at bounding box center [669, 536] width 17 height 17
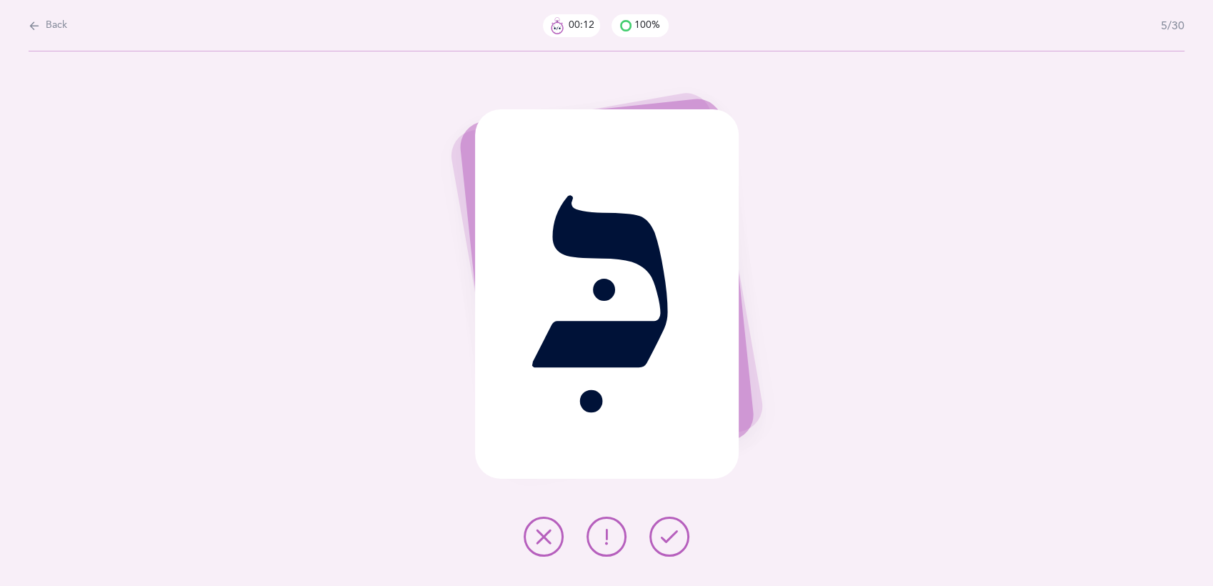
click at [665, 543] on icon at bounding box center [669, 536] width 17 height 17
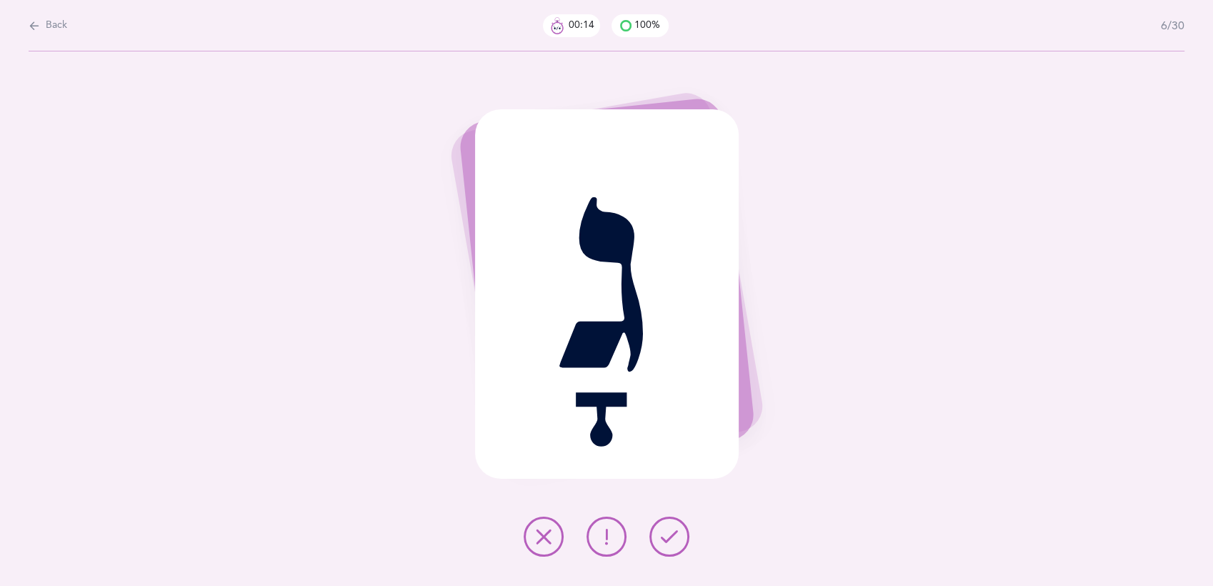
click at [665, 543] on icon at bounding box center [669, 536] width 17 height 17
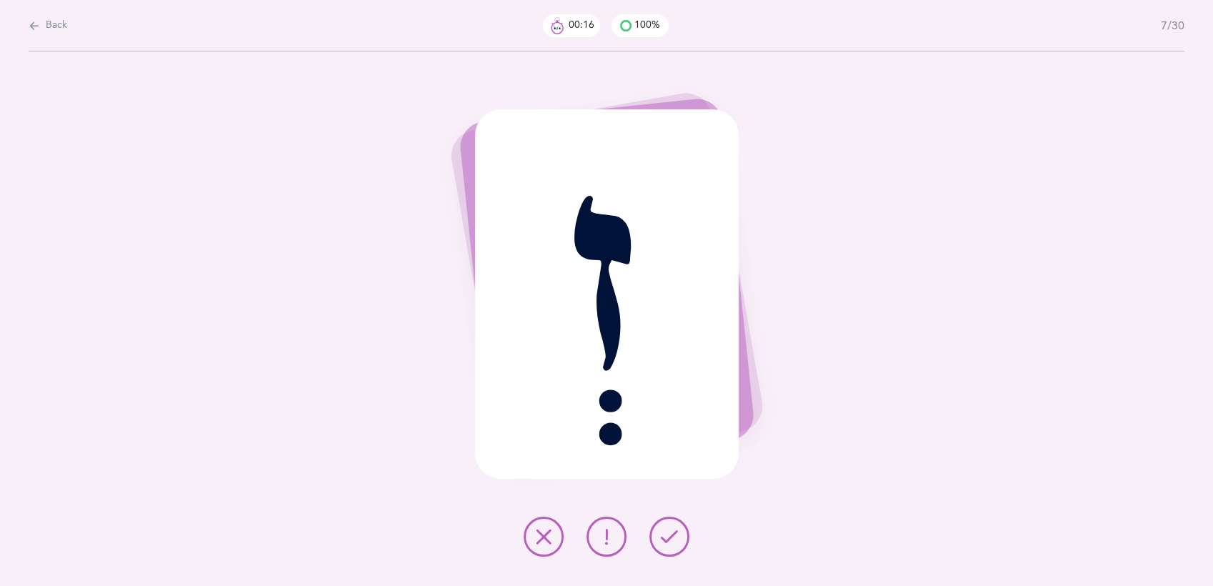
click at [665, 543] on icon at bounding box center [669, 536] width 17 height 17
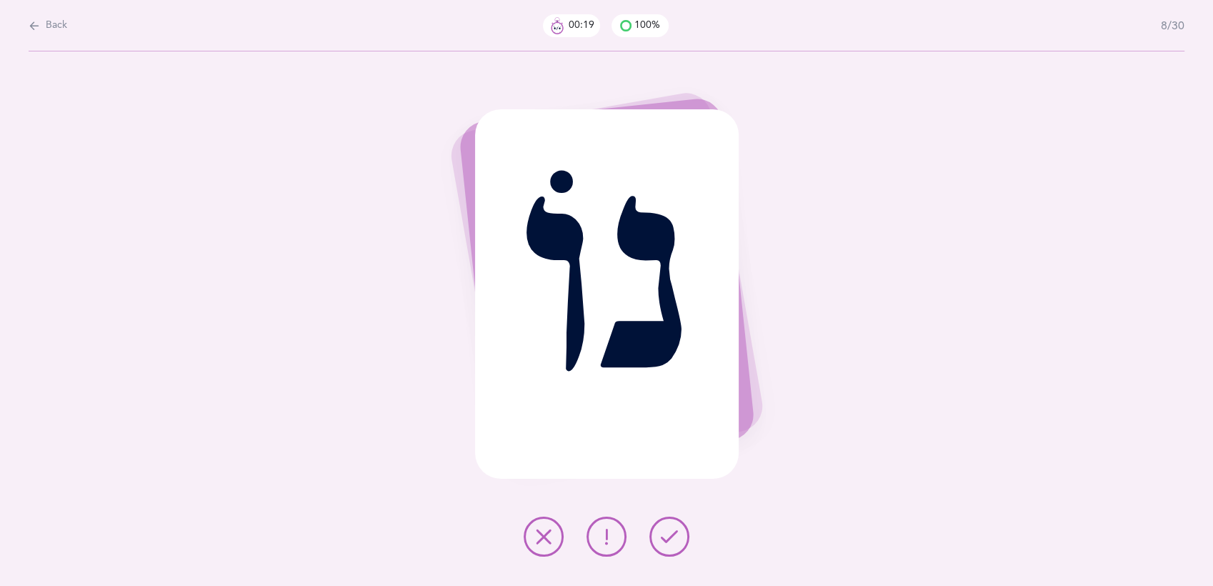
click at [665, 543] on icon at bounding box center [669, 536] width 17 height 17
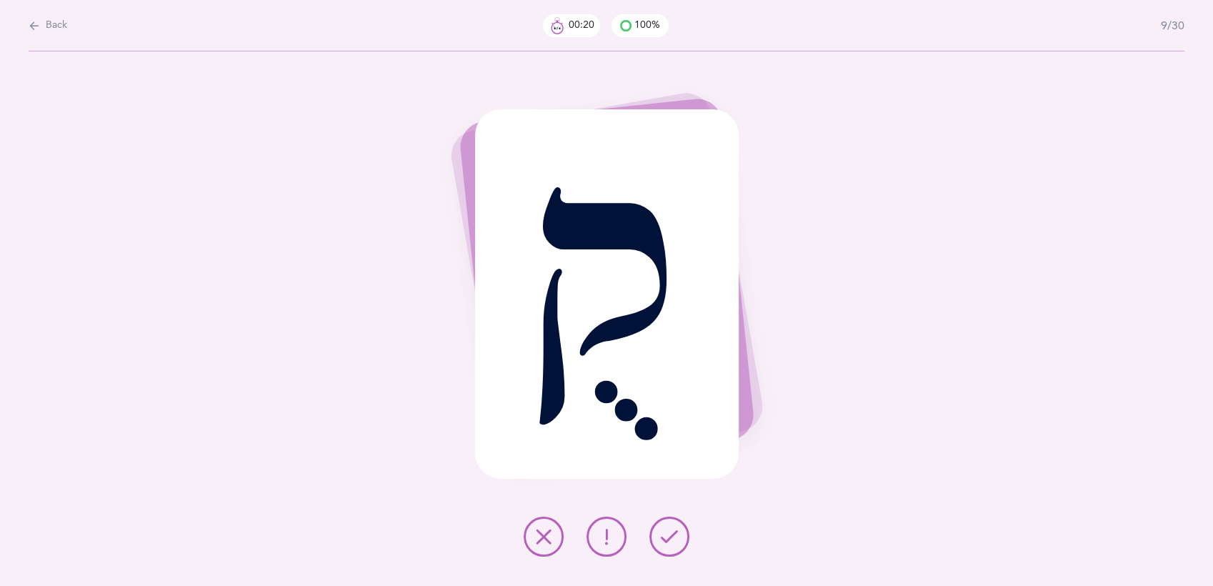
click at [665, 543] on icon at bounding box center [669, 536] width 17 height 17
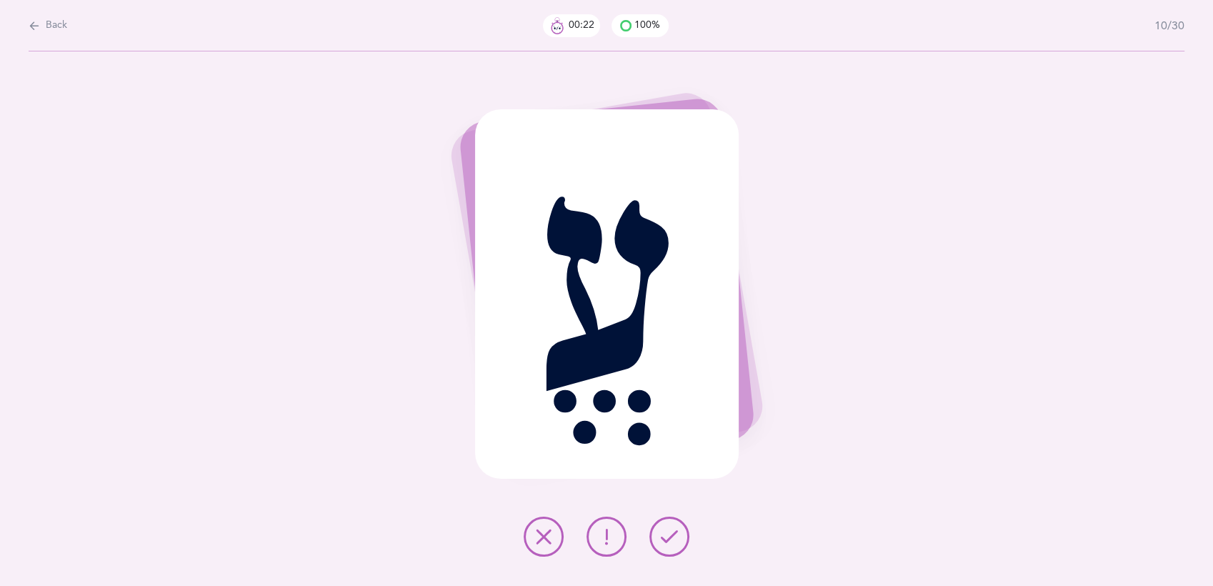
click at [665, 543] on icon at bounding box center [669, 536] width 17 height 17
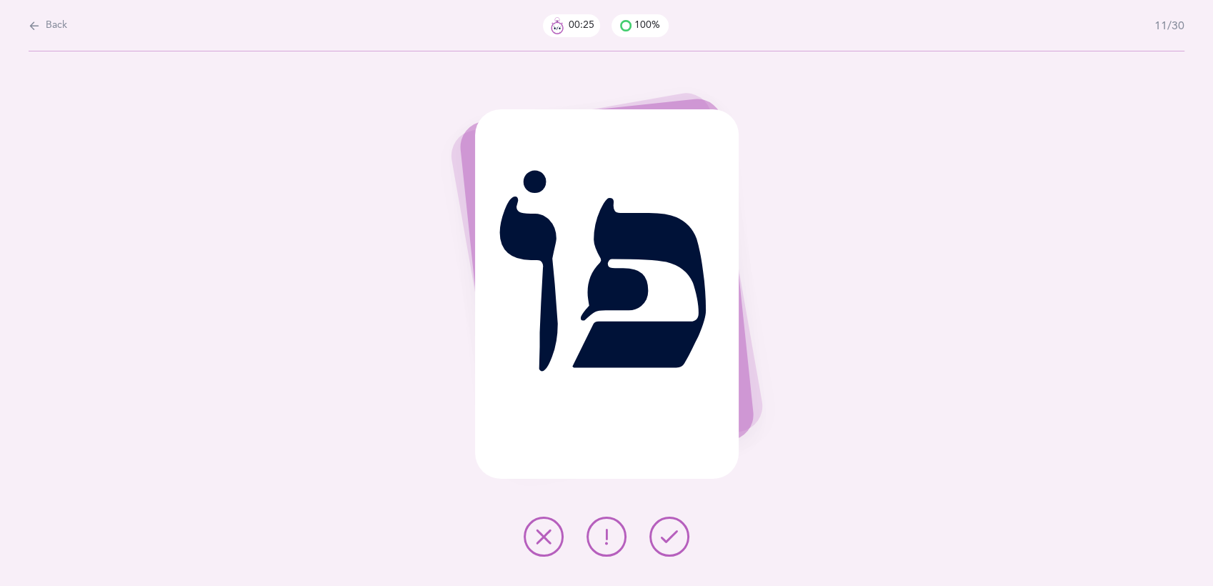
click at [665, 543] on icon at bounding box center [669, 536] width 17 height 17
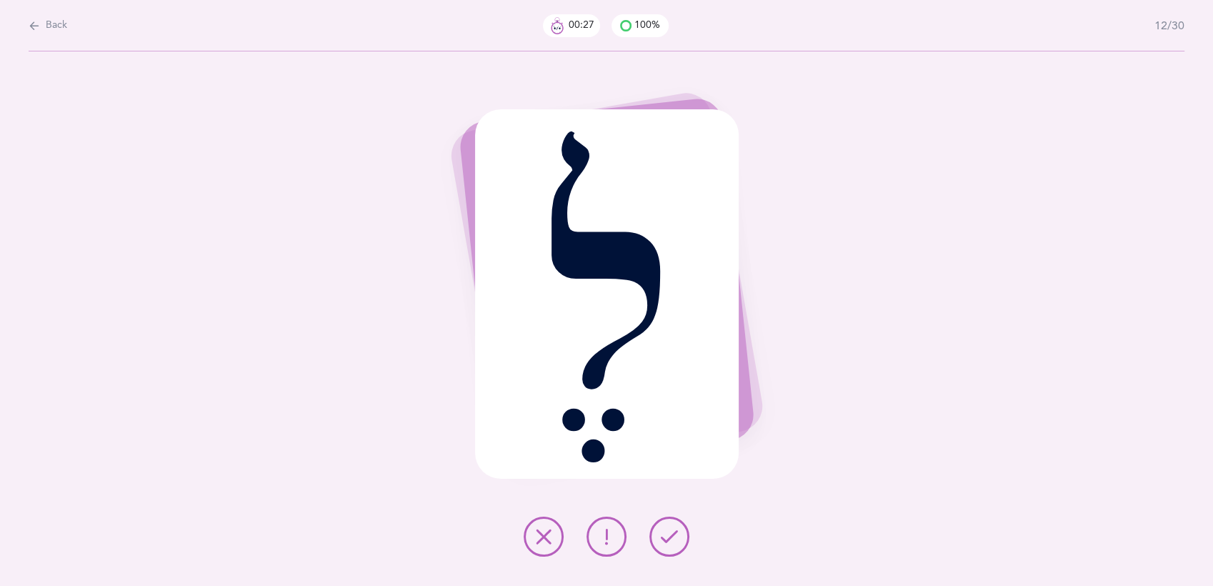
click at [665, 543] on icon at bounding box center [669, 536] width 17 height 17
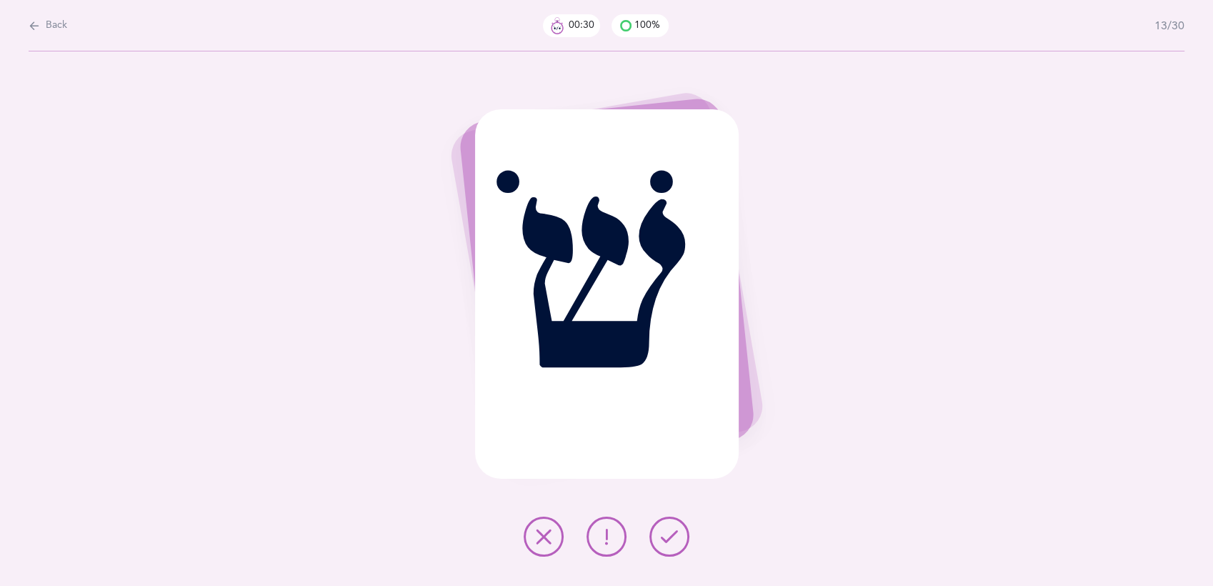
click at [665, 543] on icon at bounding box center [669, 536] width 17 height 17
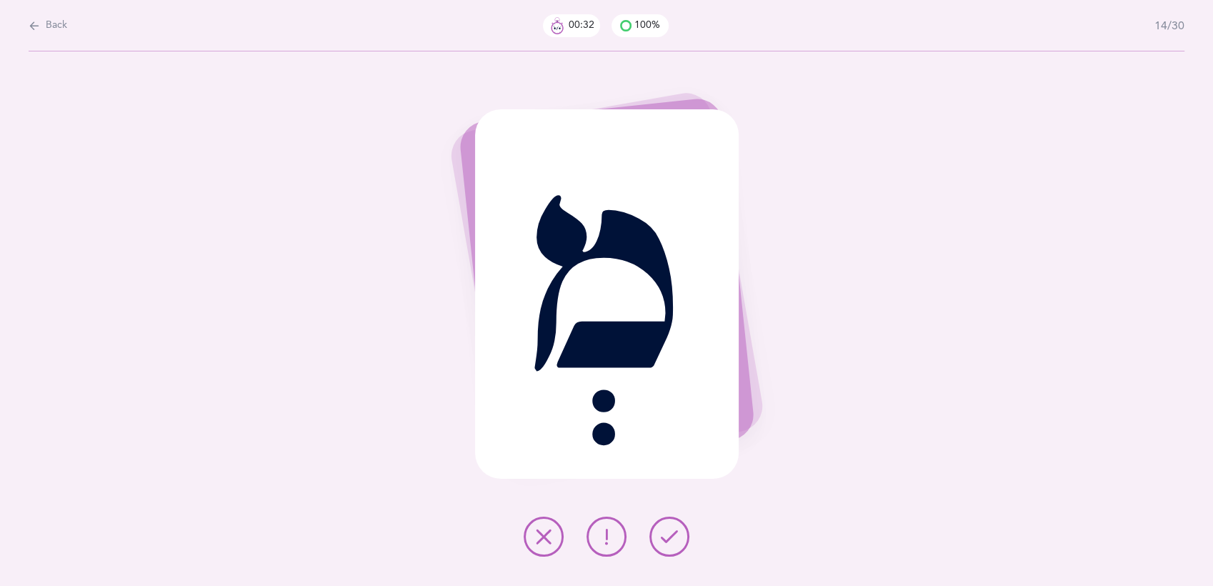
click at [665, 543] on icon at bounding box center [669, 536] width 17 height 17
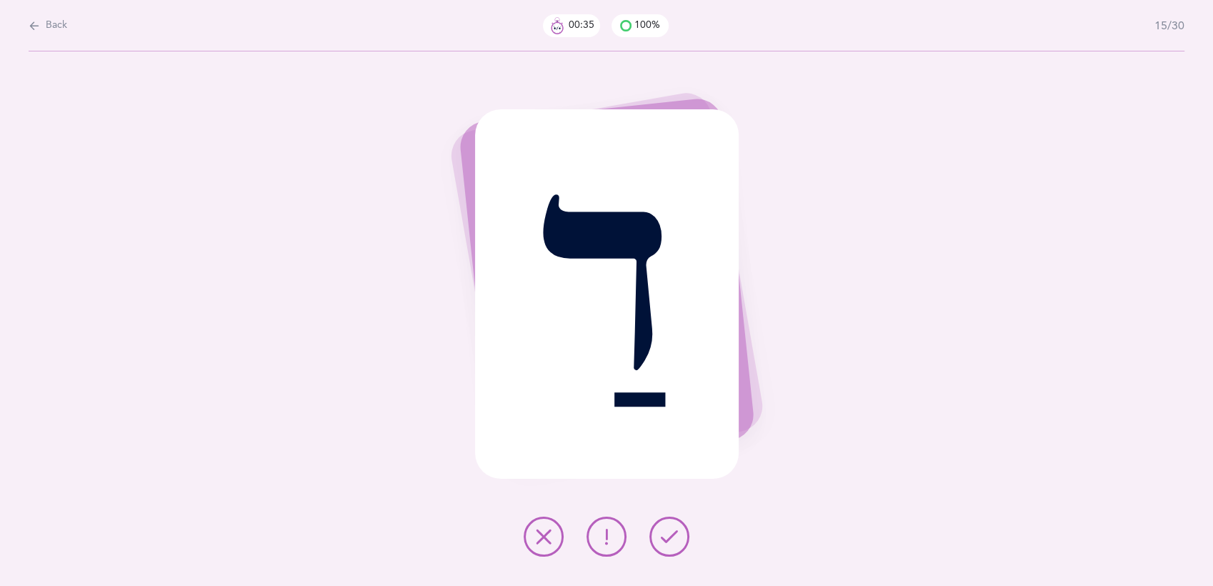
click at [665, 543] on icon at bounding box center [669, 536] width 17 height 17
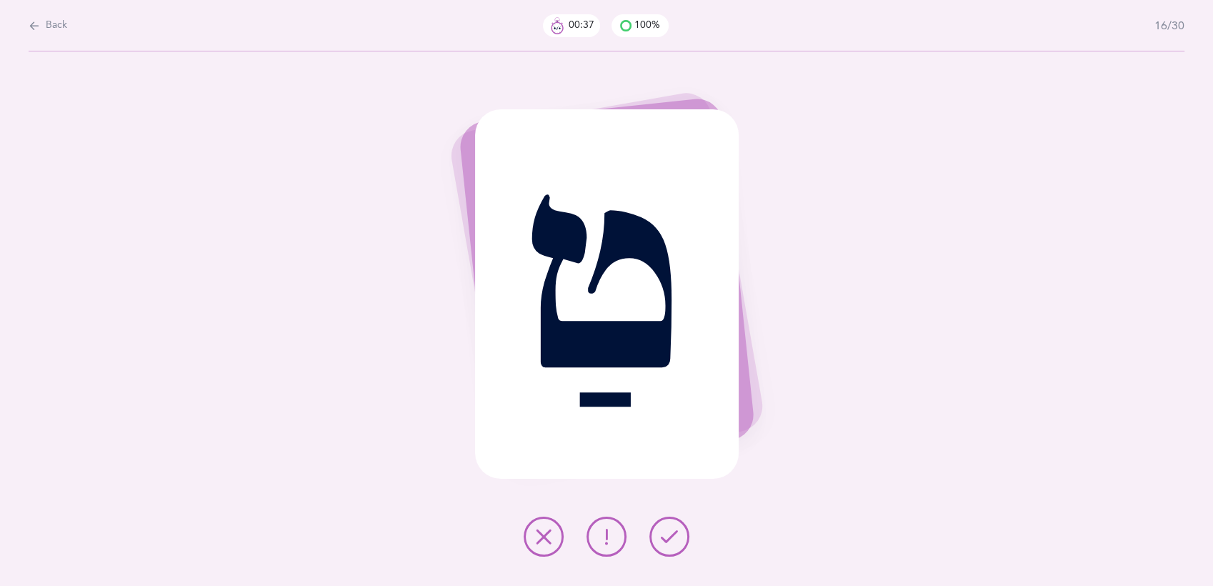
click at [665, 543] on icon at bounding box center [669, 536] width 17 height 17
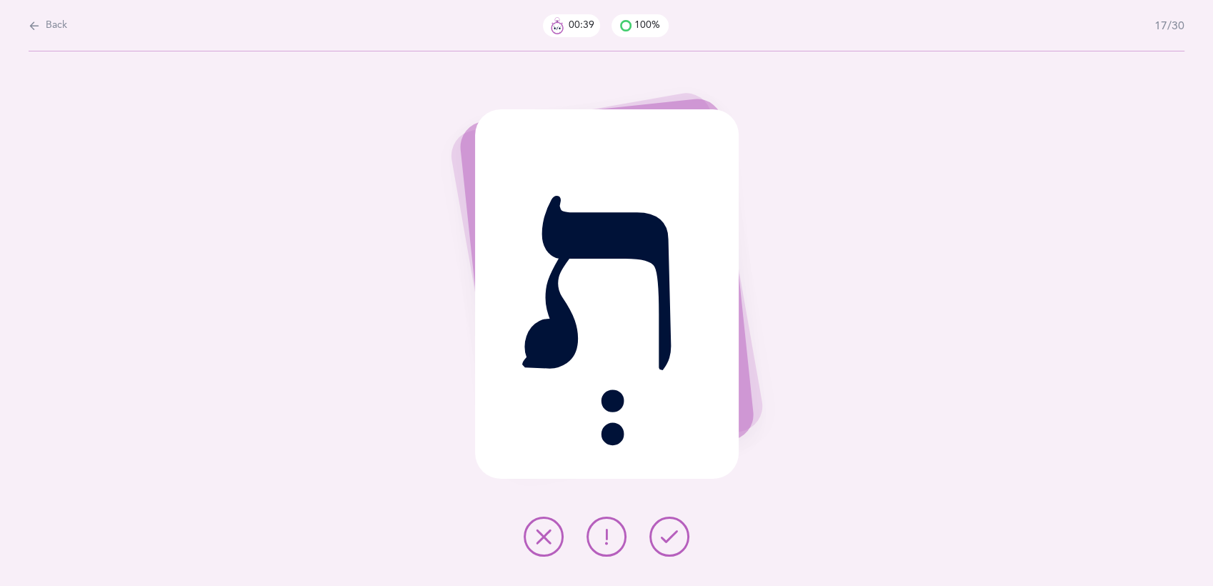
click at [665, 543] on icon at bounding box center [669, 536] width 17 height 17
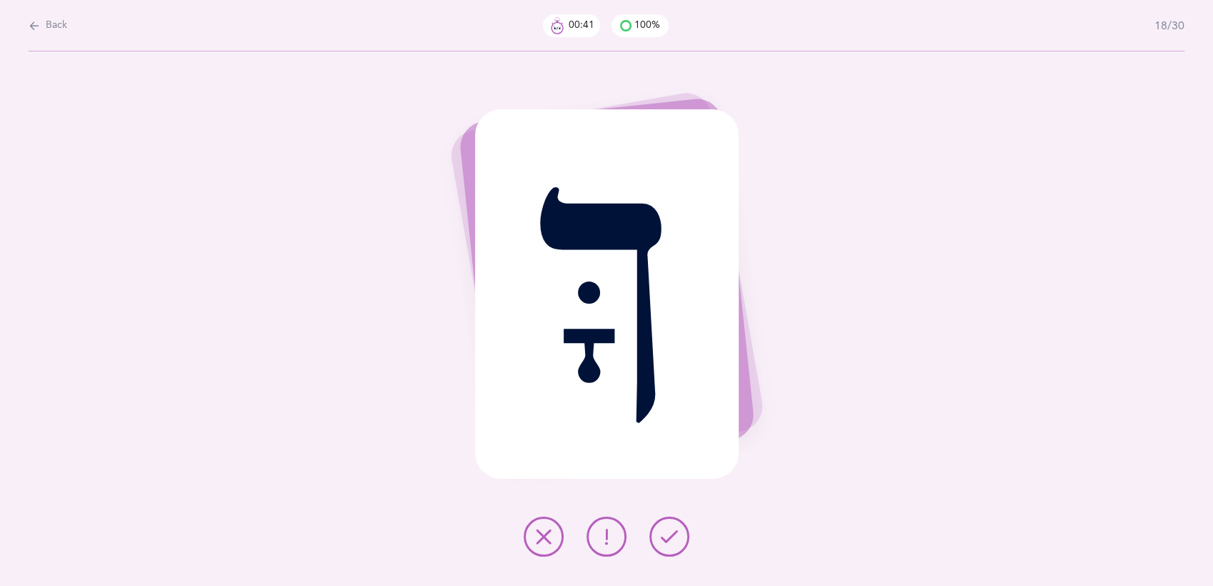
click at [665, 543] on icon at bounding box center [669, 536] width 17 height 17
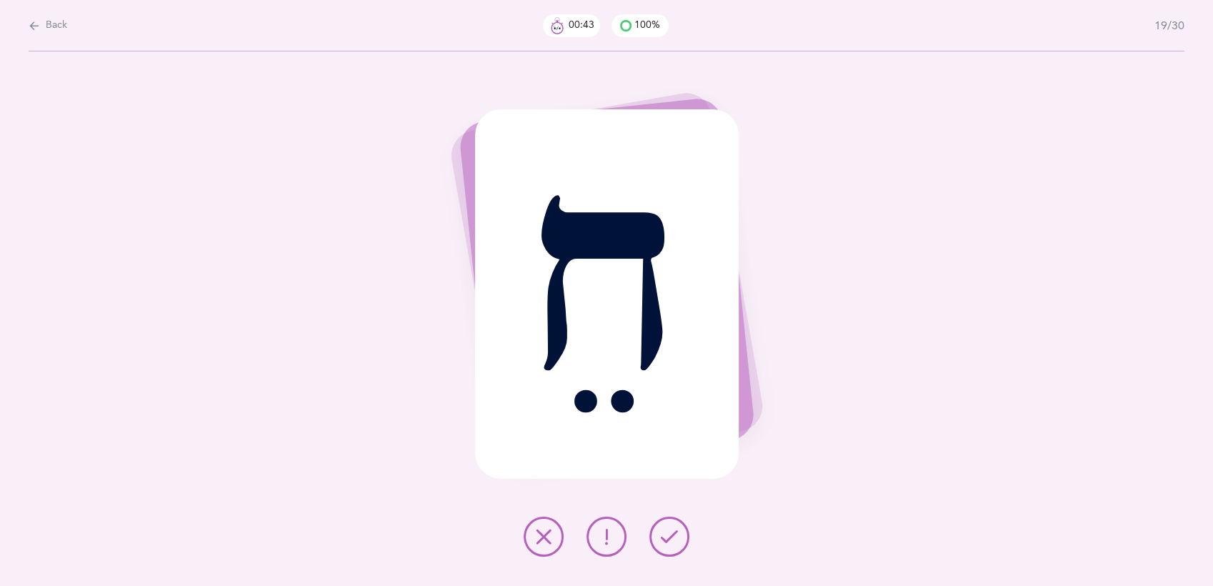
click at [665, 543] on icon at bounding box center [669, 536] width 17 height 17
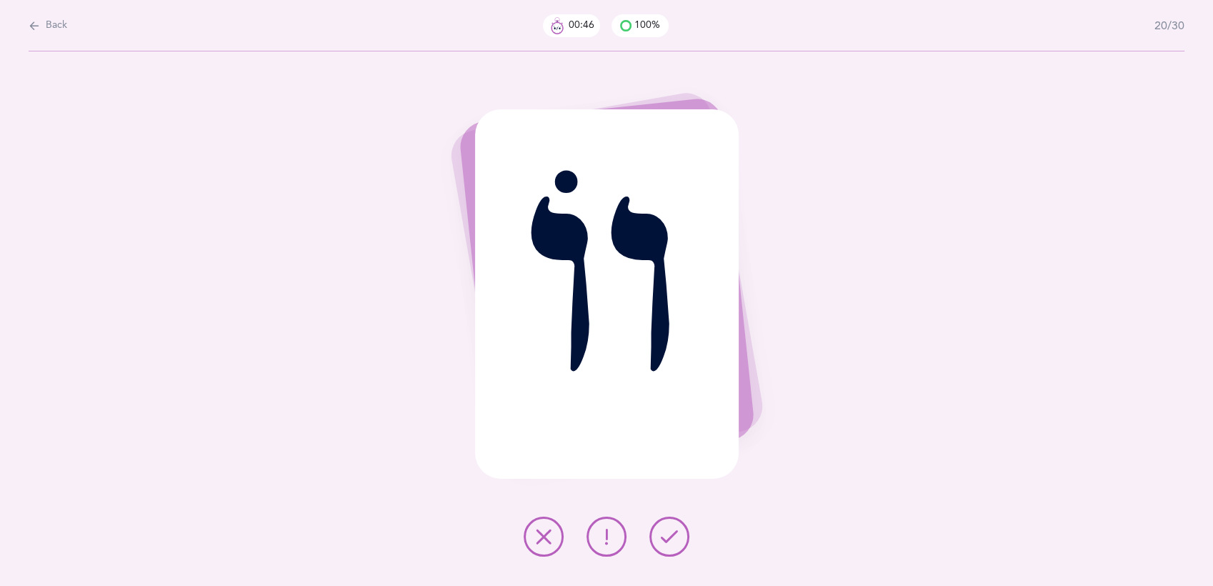
click at [665, 543] on icon at bounding box center [669, 536] width 17 height 17
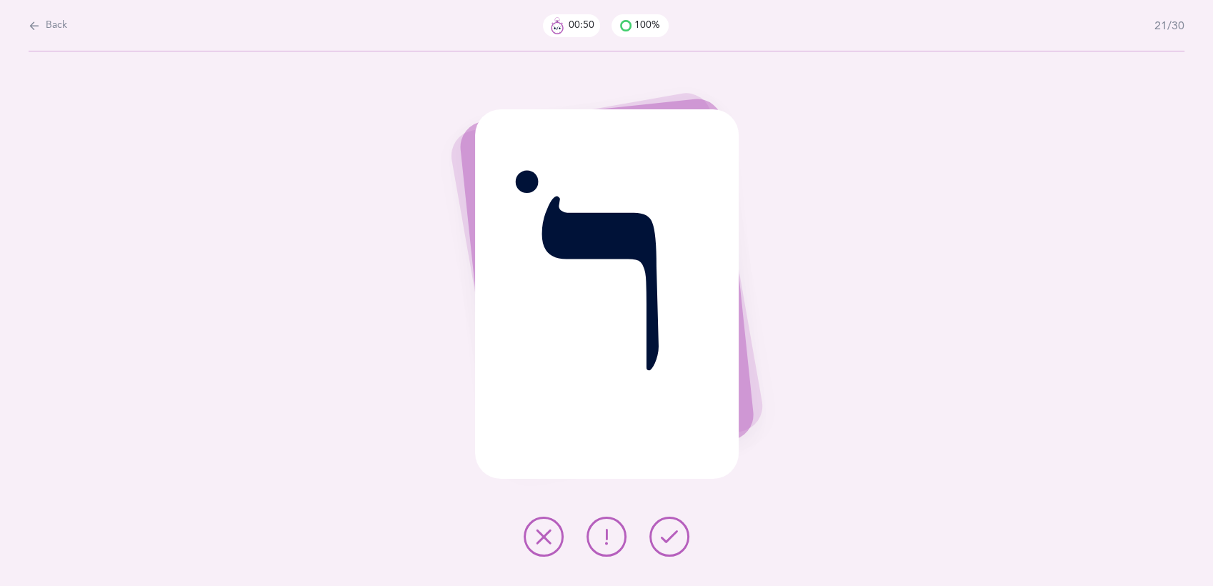
click at [665, 543] on icon at bounding box center [669, 536] width 17 height 17
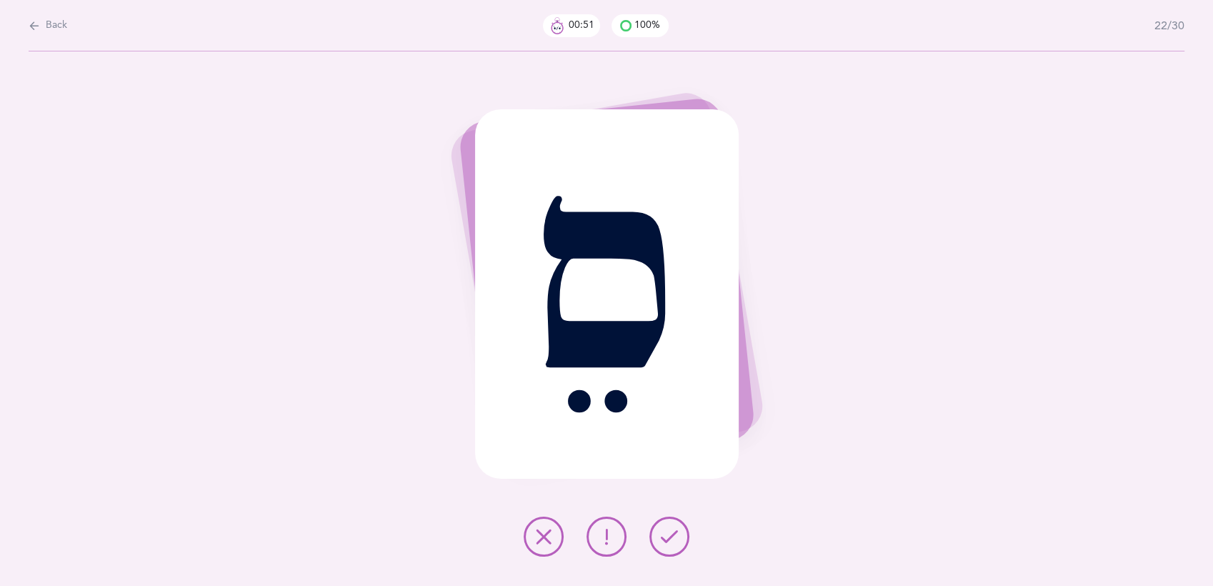
click at [665, 543] on icon at bounding box center [669, 536] width 17 height 17
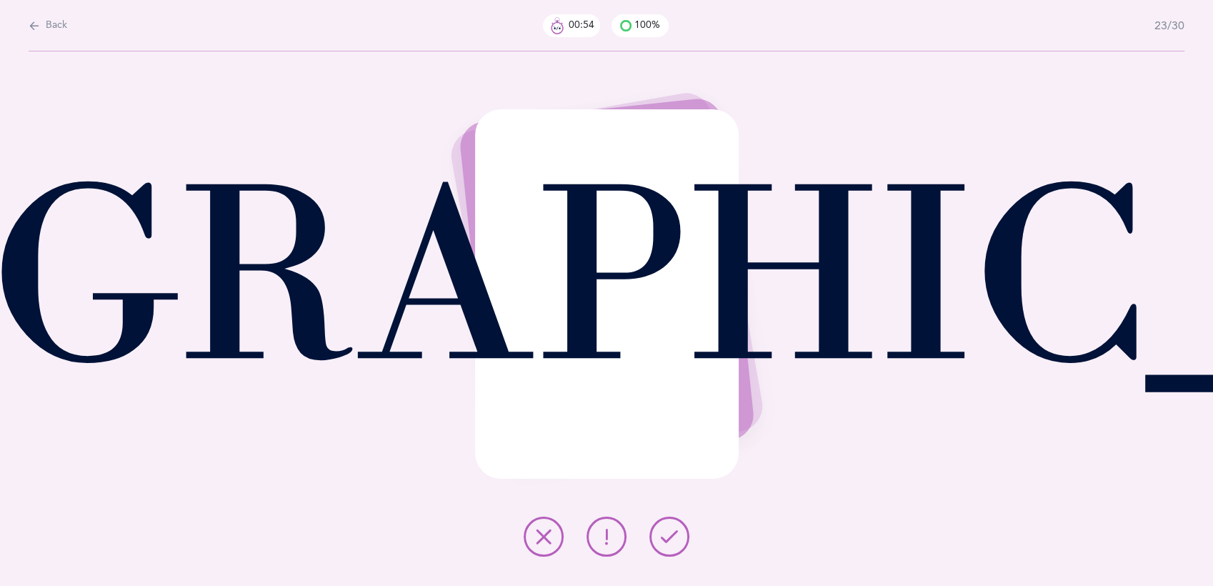
click at [665, 543] on icon at bounding box center [669, 536] width 17 height 17
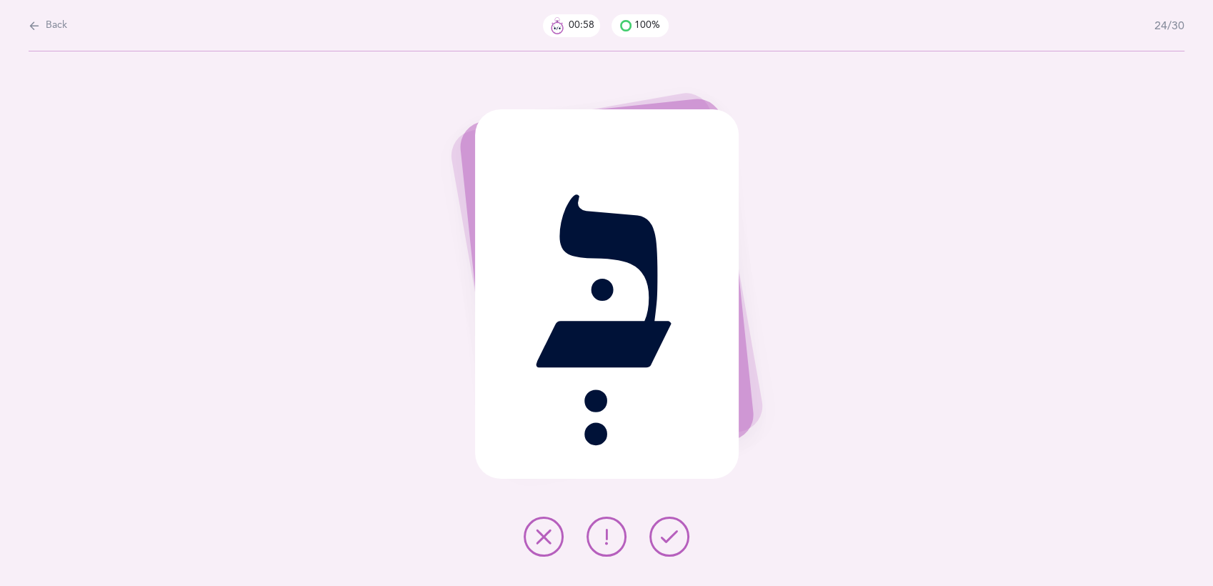
click at [665, 543] on icon at bounding box center [669, 536] width 17 height 17
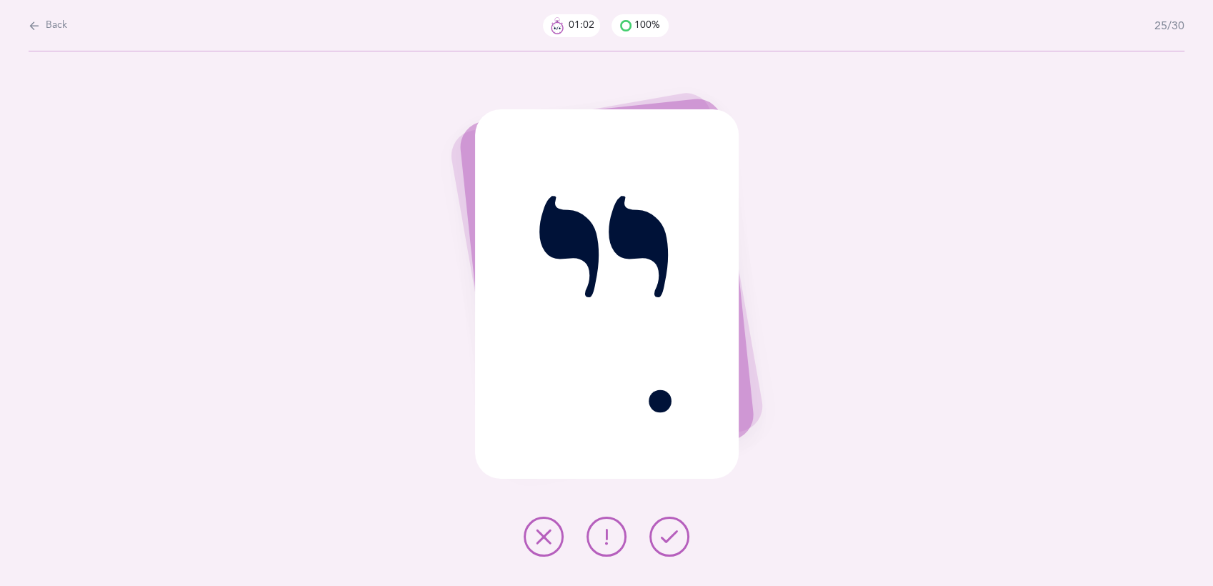
click at [665, 543] on icon at bounding box center [669, 536] width 17 height 17
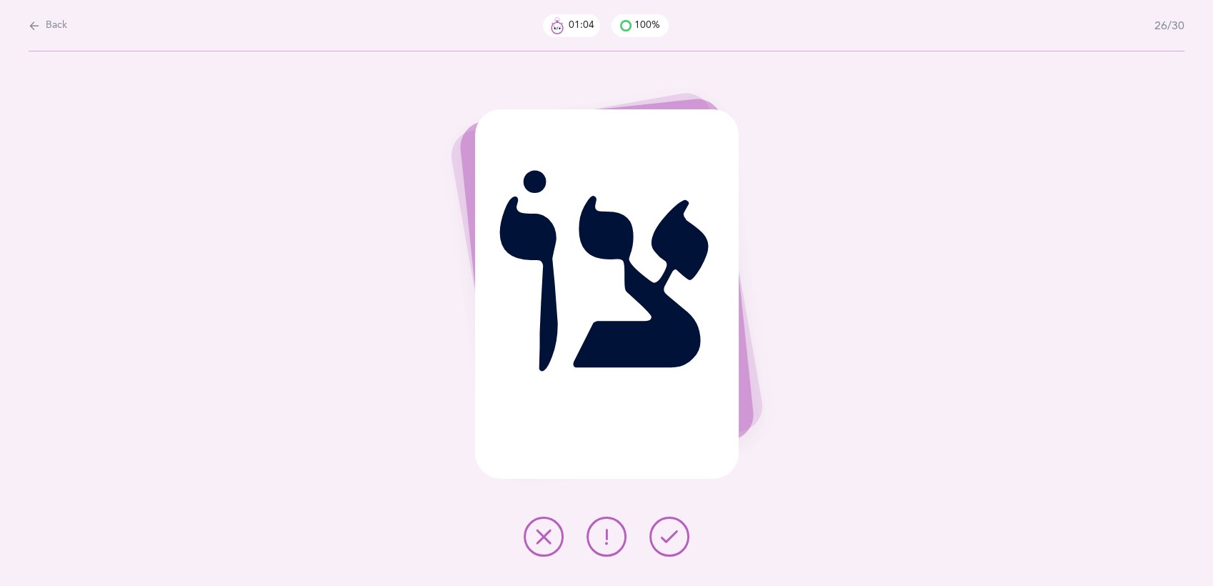
click at [668, 533] on icon at bounding box center [669, 536] width 17 height 17
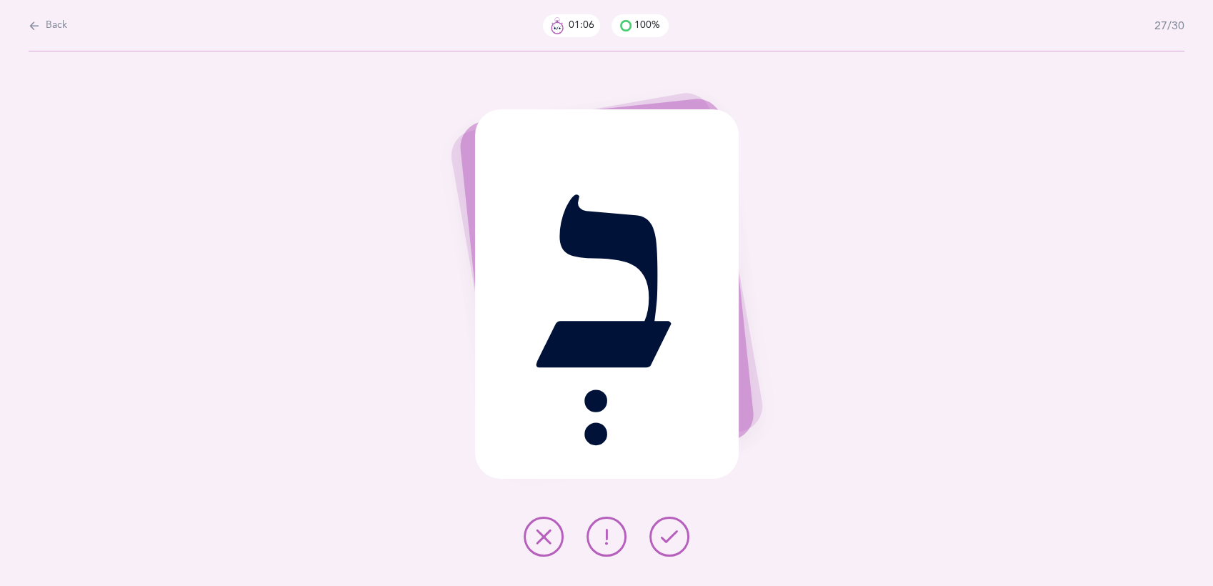
click at [668, 533] on icon at bounding box center [669, 536] width 17 height 17
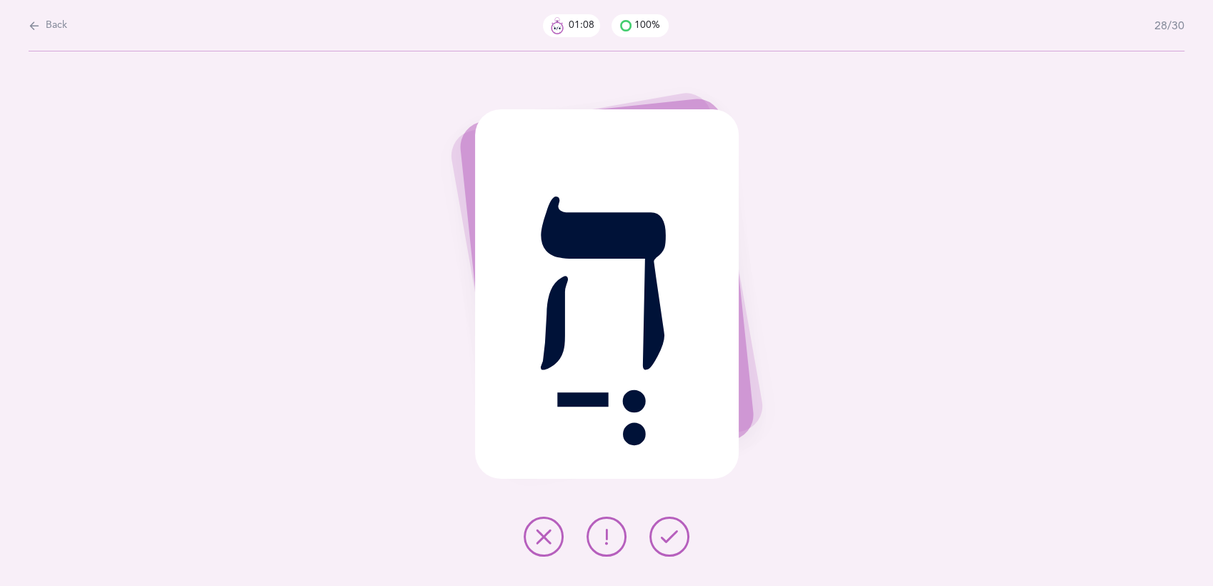
click at [668, 533] on icon at bounding box center [669, 536] width 17 height 17
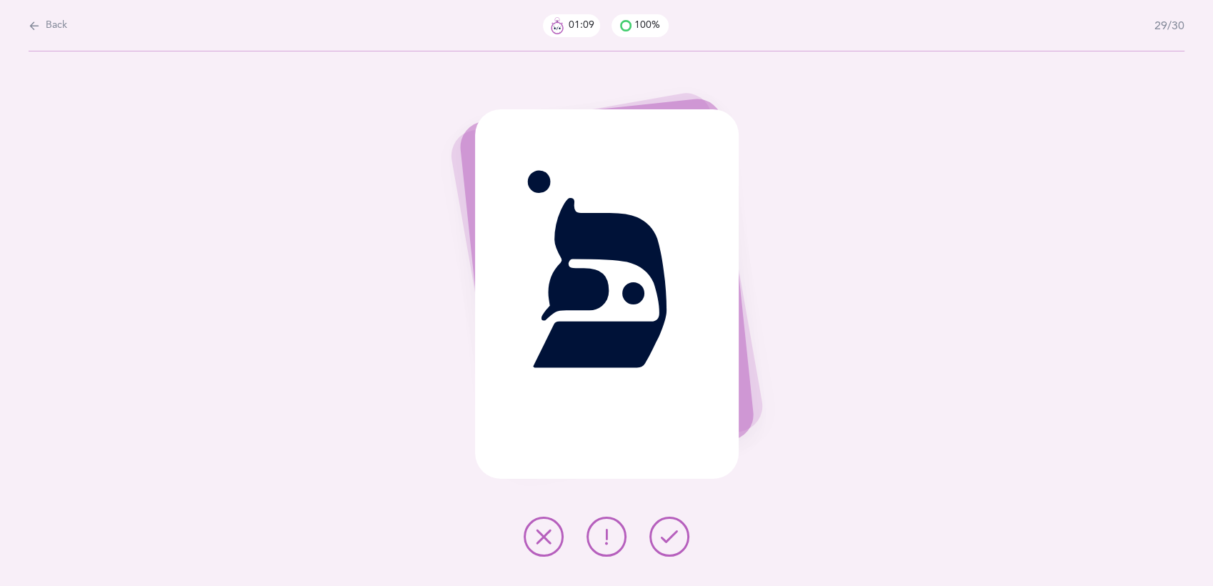
click at [668, 533] on icon at bounding box center [669, 536] width 17 height 17
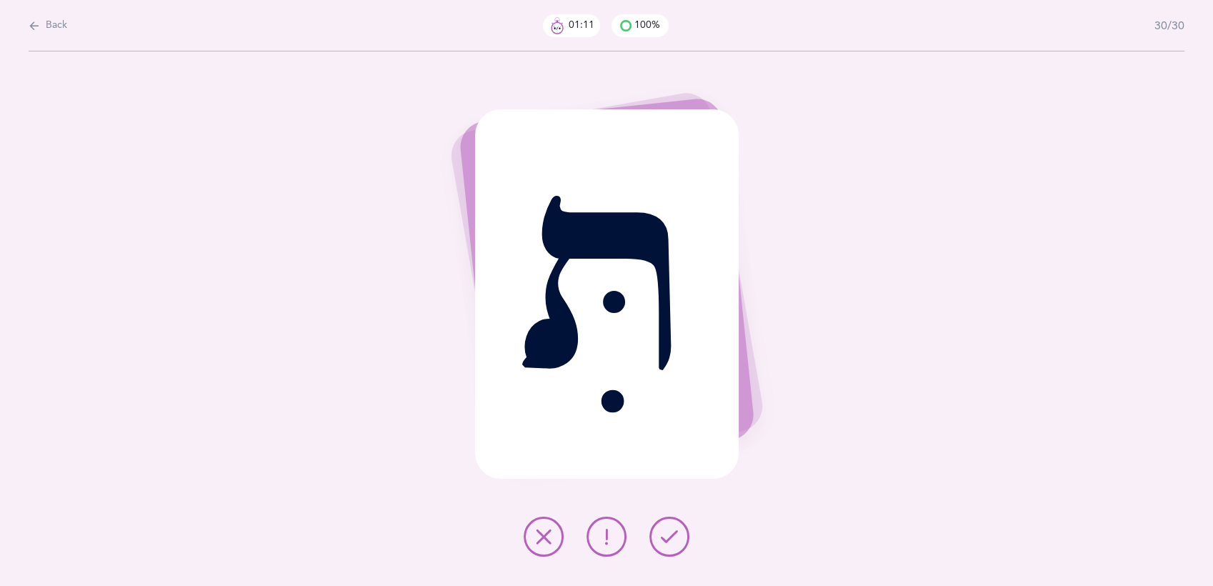
click at [668, 533] on icon at bounding box center [669, 536] width 17 height 17
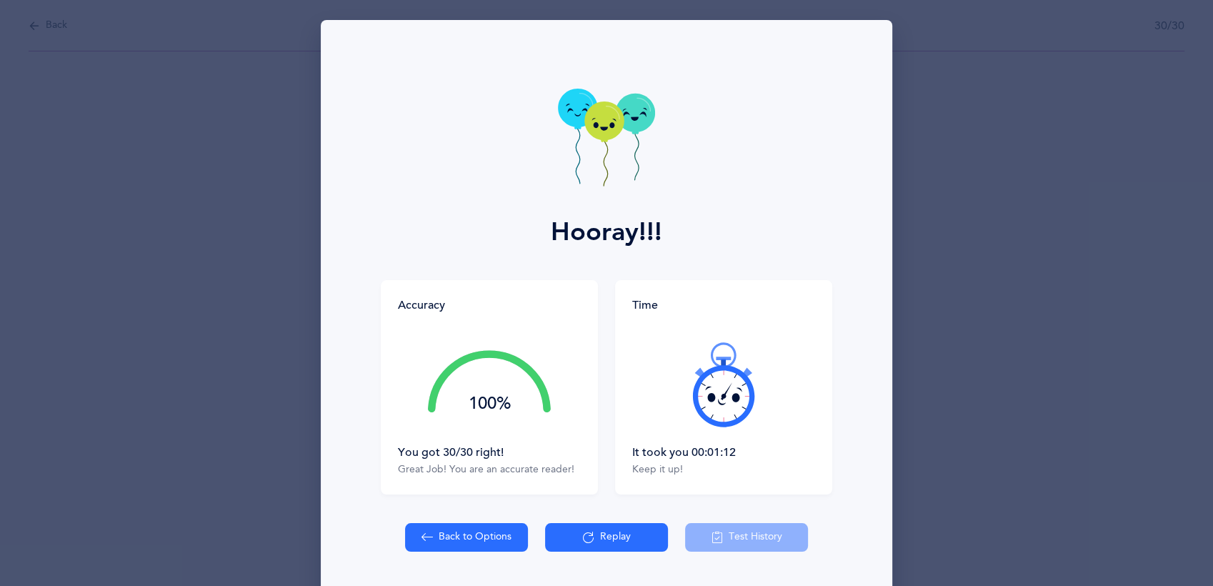
click at [439, 528] on button "Back to Options" at bounding box center [466, 537] width 123 height 29
select select "4"
select select "27"
select select "single"
